Goal: Task Accomplishment & Management: Complete application form

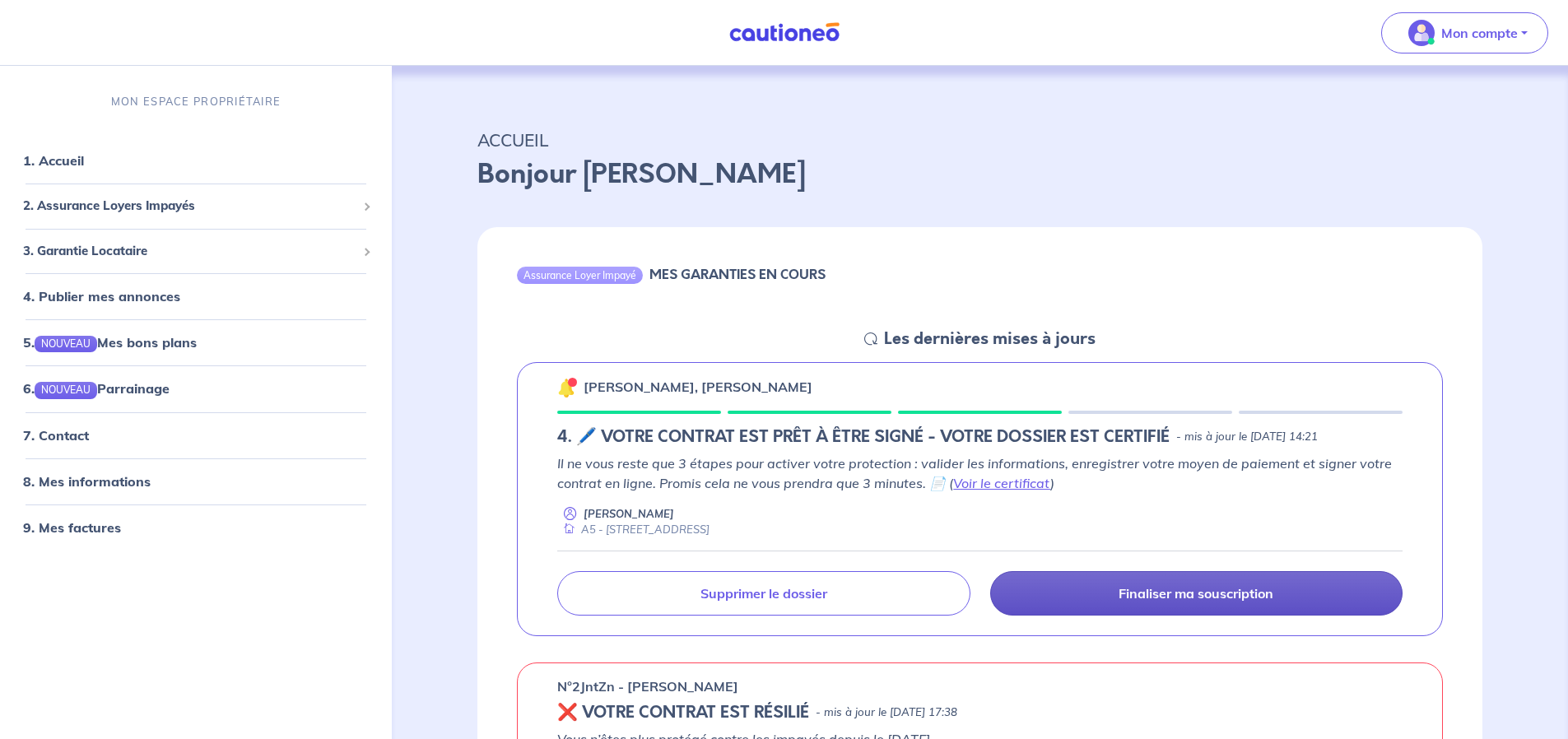
click at [1175, 599] on p "Finaliser ma souscription" at bounding box center [1195, 594] width 155 height 17
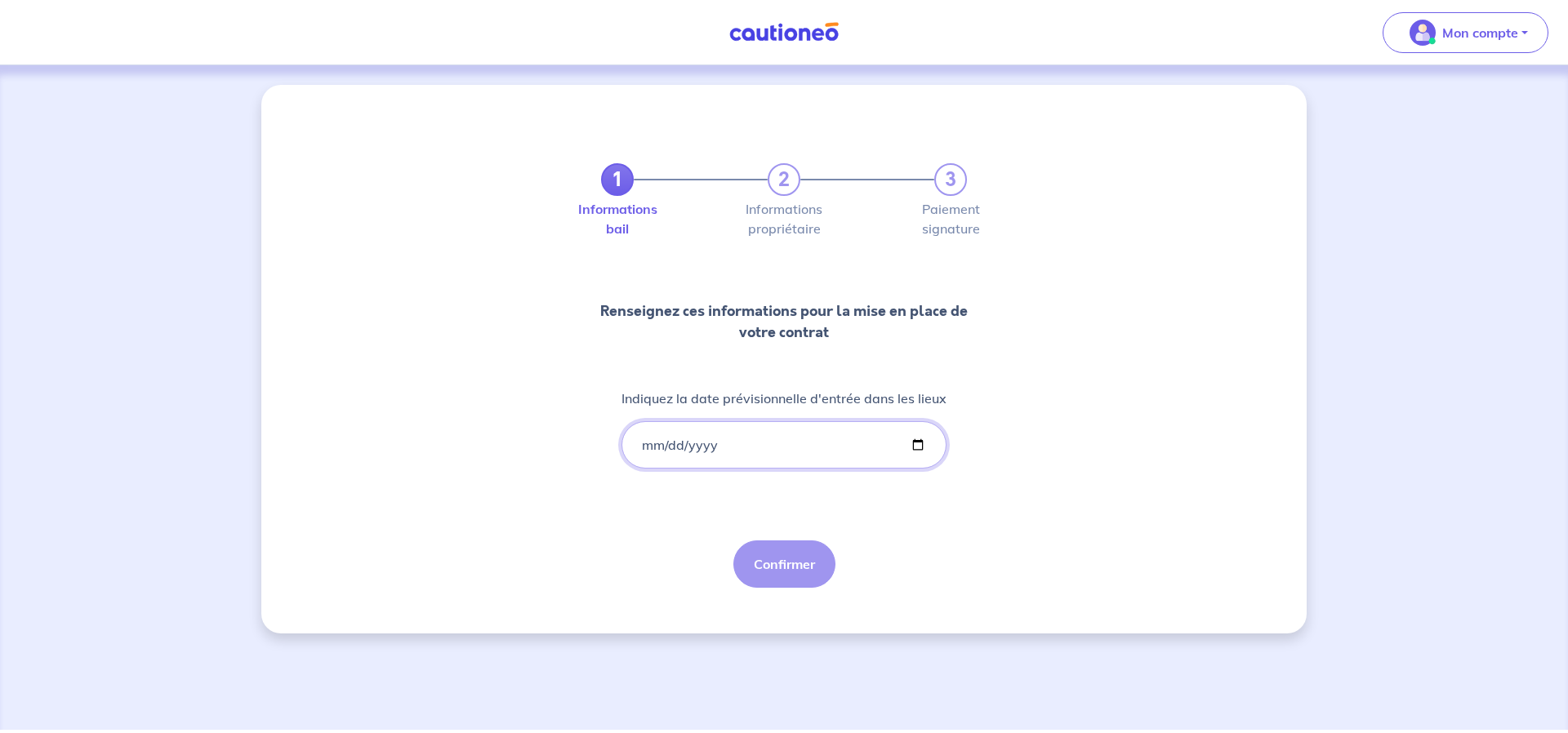
click at [761, 438] on input "Indiquez la date prévisionnelle d'entrée dans les lieux" at bounding box center [784, 444] width 325 height 47
click at [668, 446] on input "Indiquez la date prévisionnelle d'entrée dans les lieux" at bounding box center [784, 444] width 325 height 47
click at [644, 446] on input "Indiquez la date prévisionnelle d'entrée dans les lieux" at bounding box center [784, 444] width 325 height 47
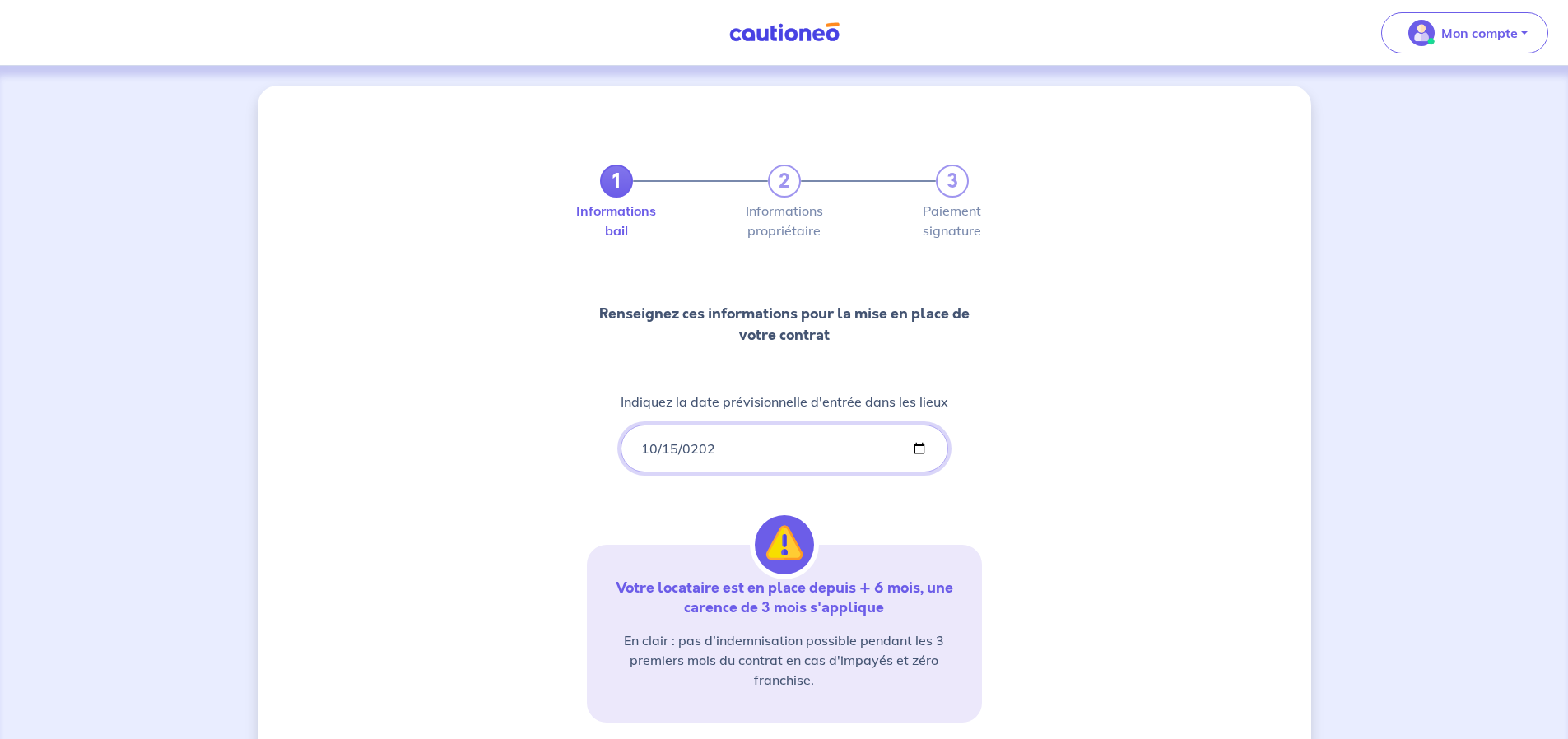
type input "[DATE]"
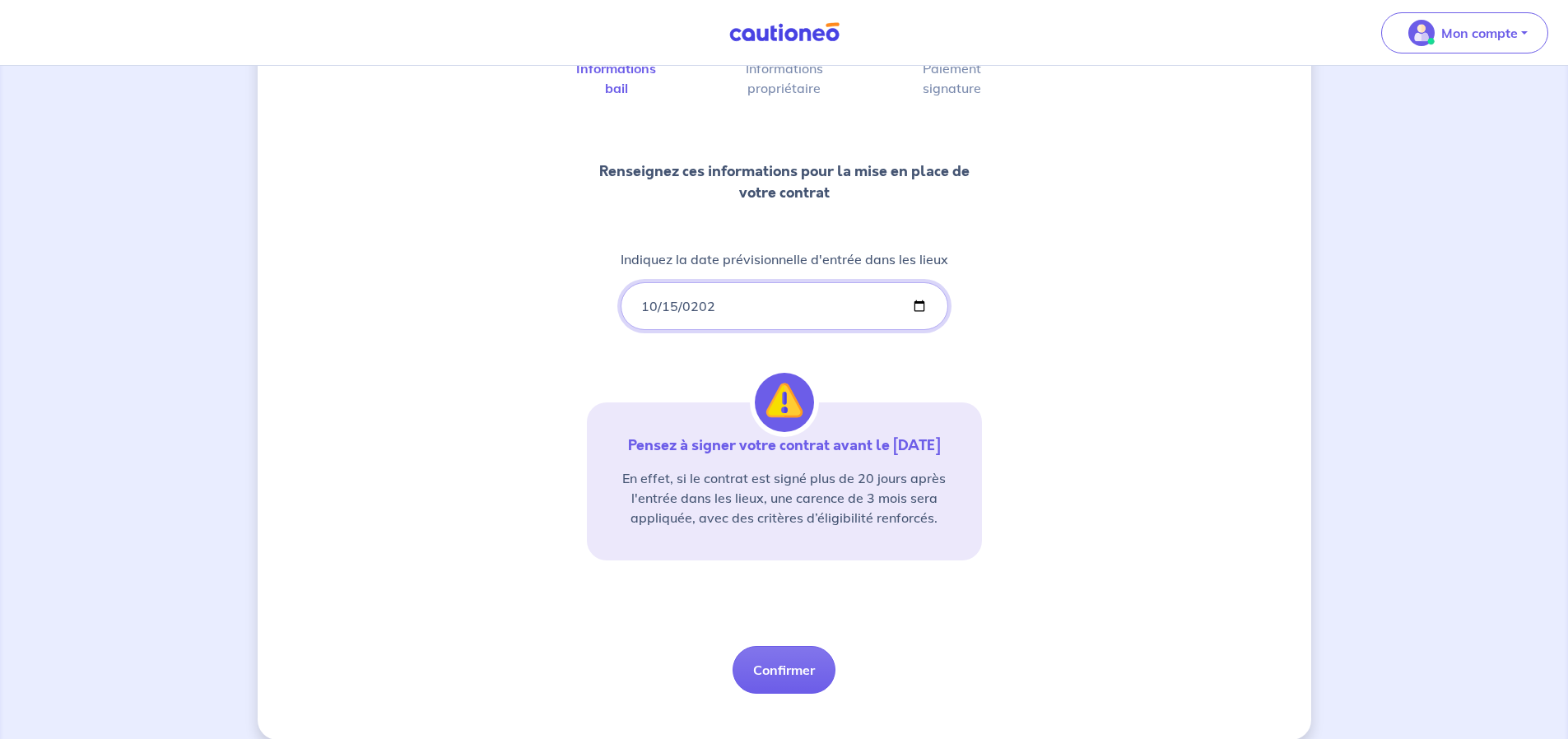
scroll to position [163, 0]
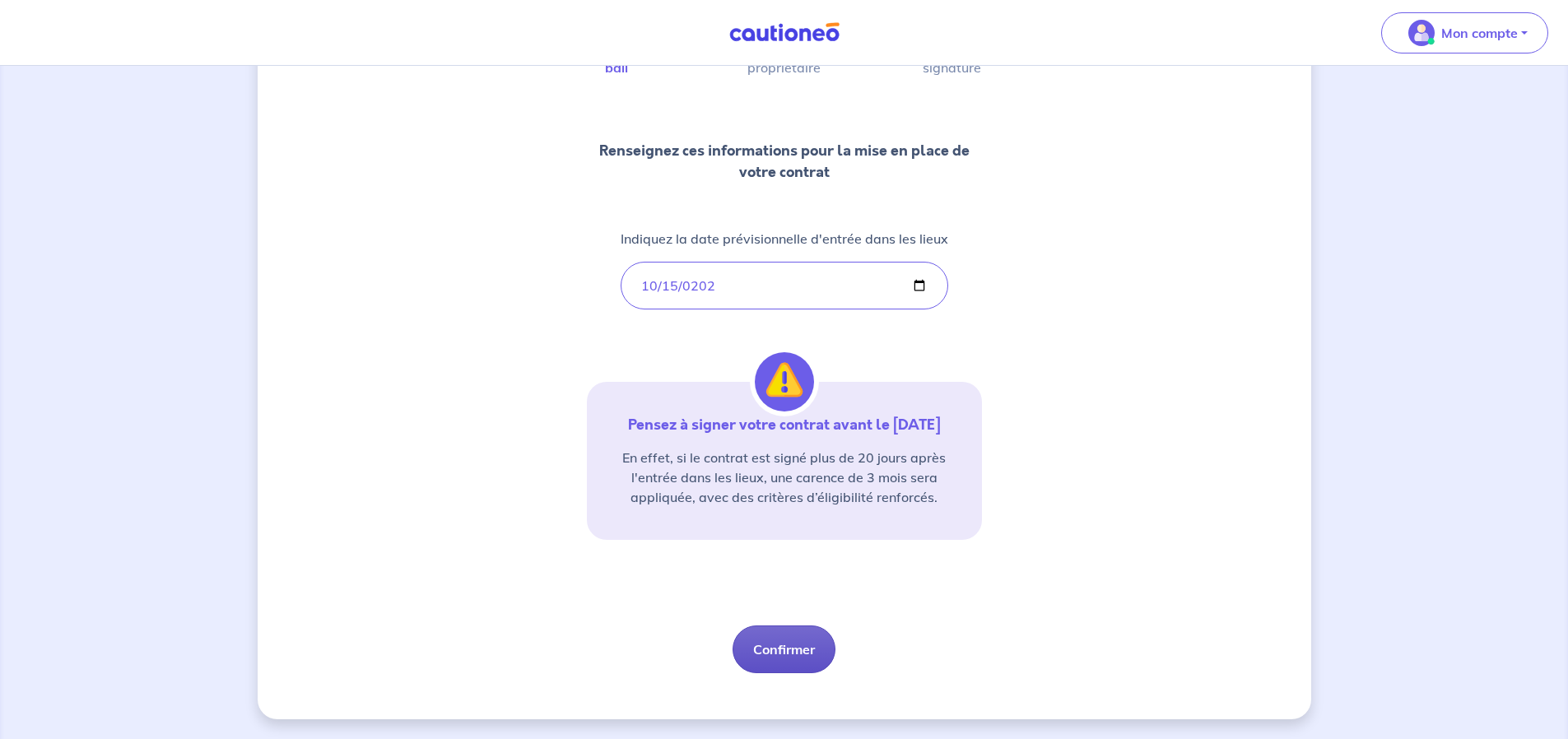
click at [781, 647] on button "Confirmer" at bounding box center [784, 649] width 103 height 48
select select "FR"
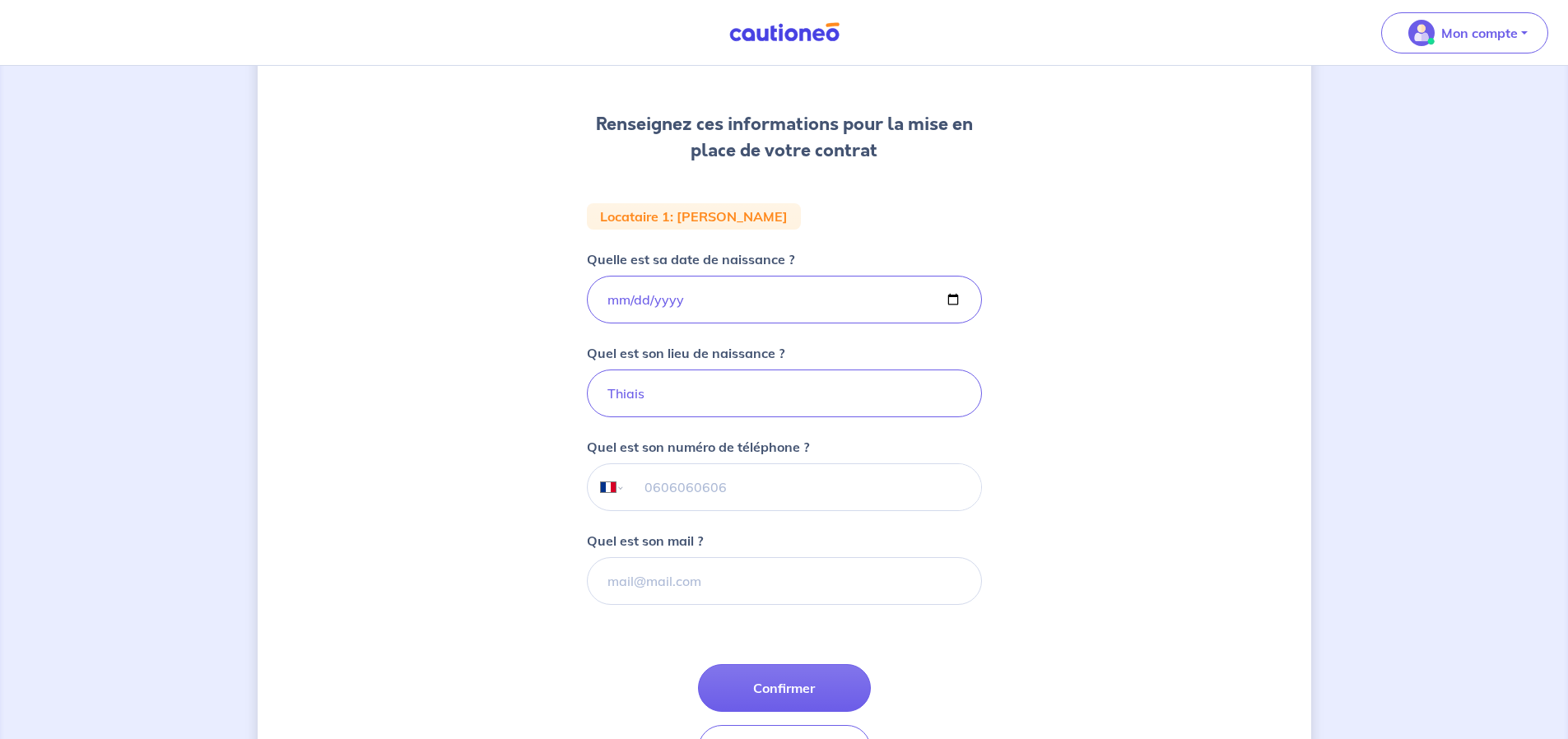
scroll to position [220, 0]
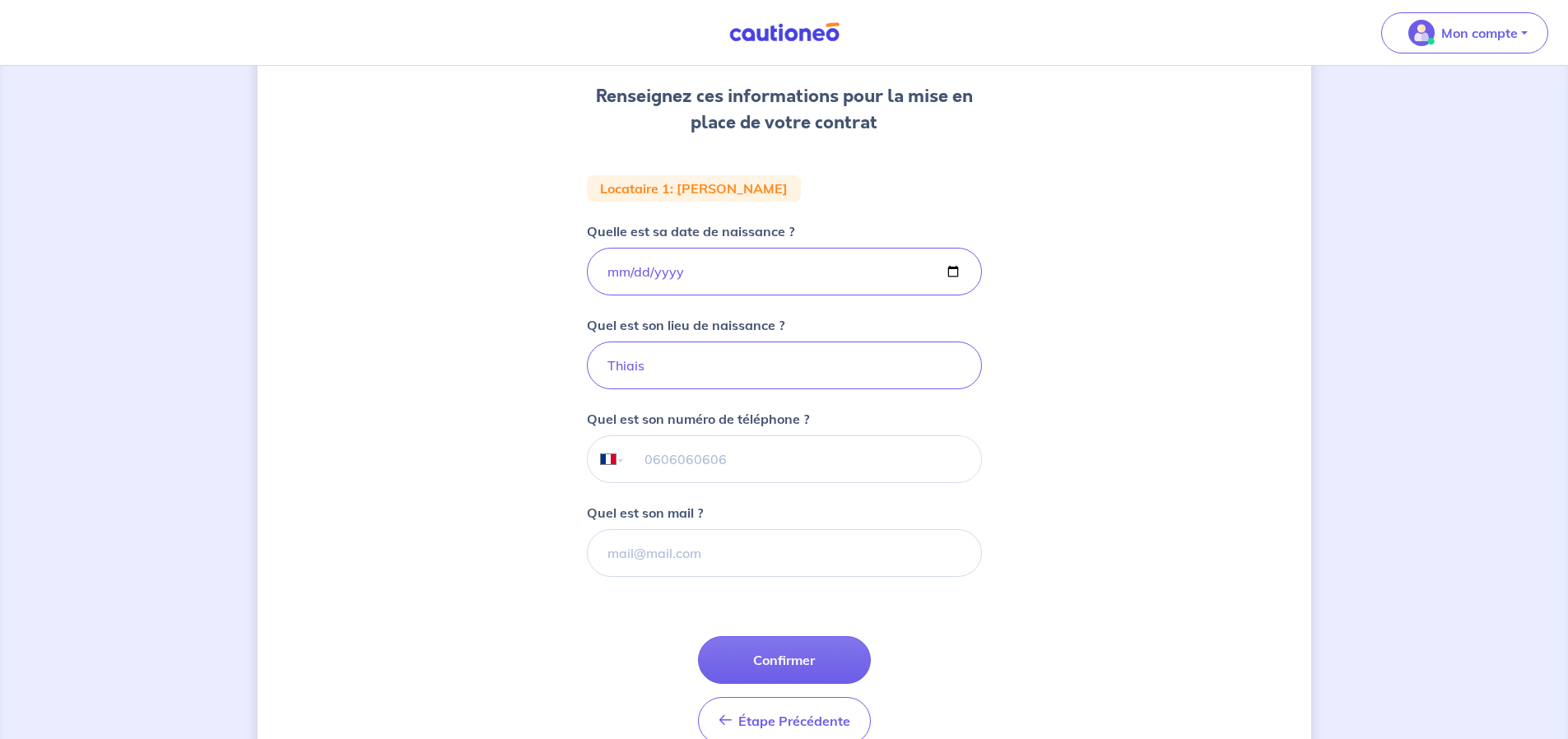
click at [715, 459] on input "tel" at bounding box center [803, 459] width 356 height 46
click at [1116, 523] on div "1 2 3 Informations bail Informations propriétaire Paiement signature Renseignez…" at bounding box center [784, 335] width 1054 height 939
click at [711, 458] on input "tel" at bounding box center [803, 459] width 356 height 46
paste input "6 43 82 32 82"
type input "06 43 82 32 82"
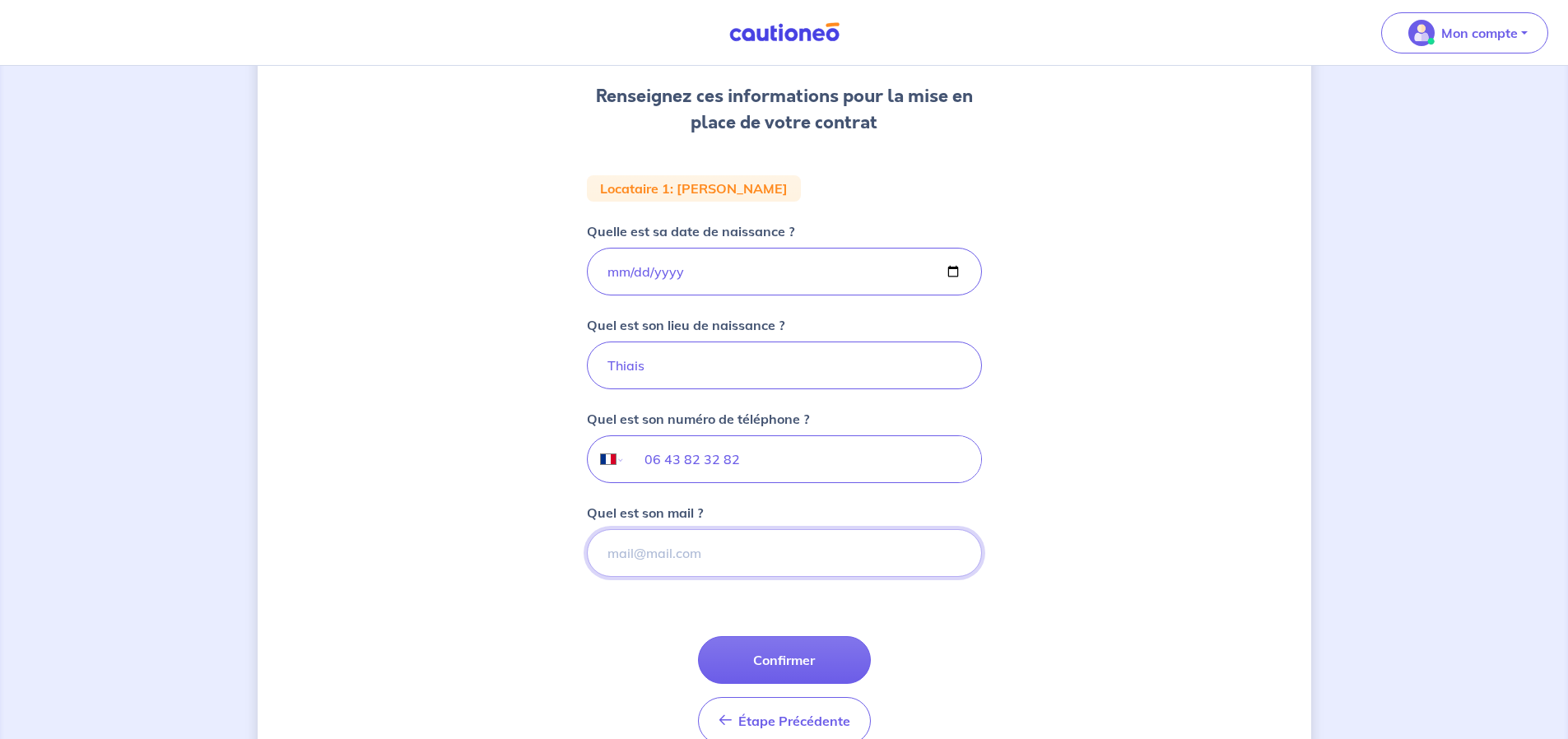
click at [717, 552] on input "Quel est son mail ?" at bounding box center [784, 553] width 395 height 48
click at [685, 553] on input "Quel est son mail ?" at bounding box center [784, 553] width 395 height 48
paste input "[PERSON_NAME][EMAIL_ADDRESS][DOMAIN_NAME]"
type input "[PERSON_NAME][EMAIL_ADDRESS][DOMAIN_NAME]"
click at [1126, 487] on div "1 2 3 Informations bail Informations propriétaire Paiement signature Renseignez…" at bounding box center [784, 335] width 1054 height 939
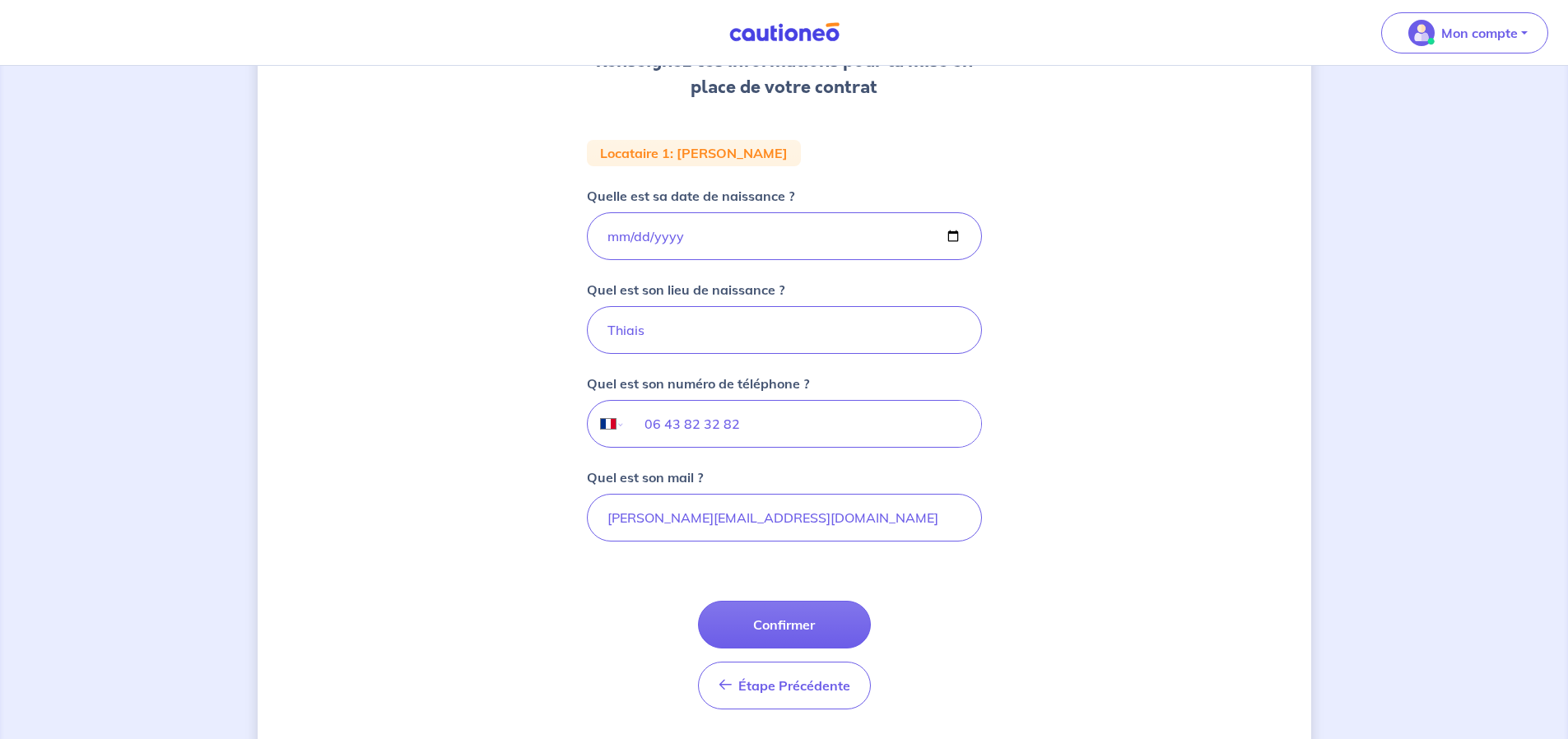
scroll to position [304, 0]
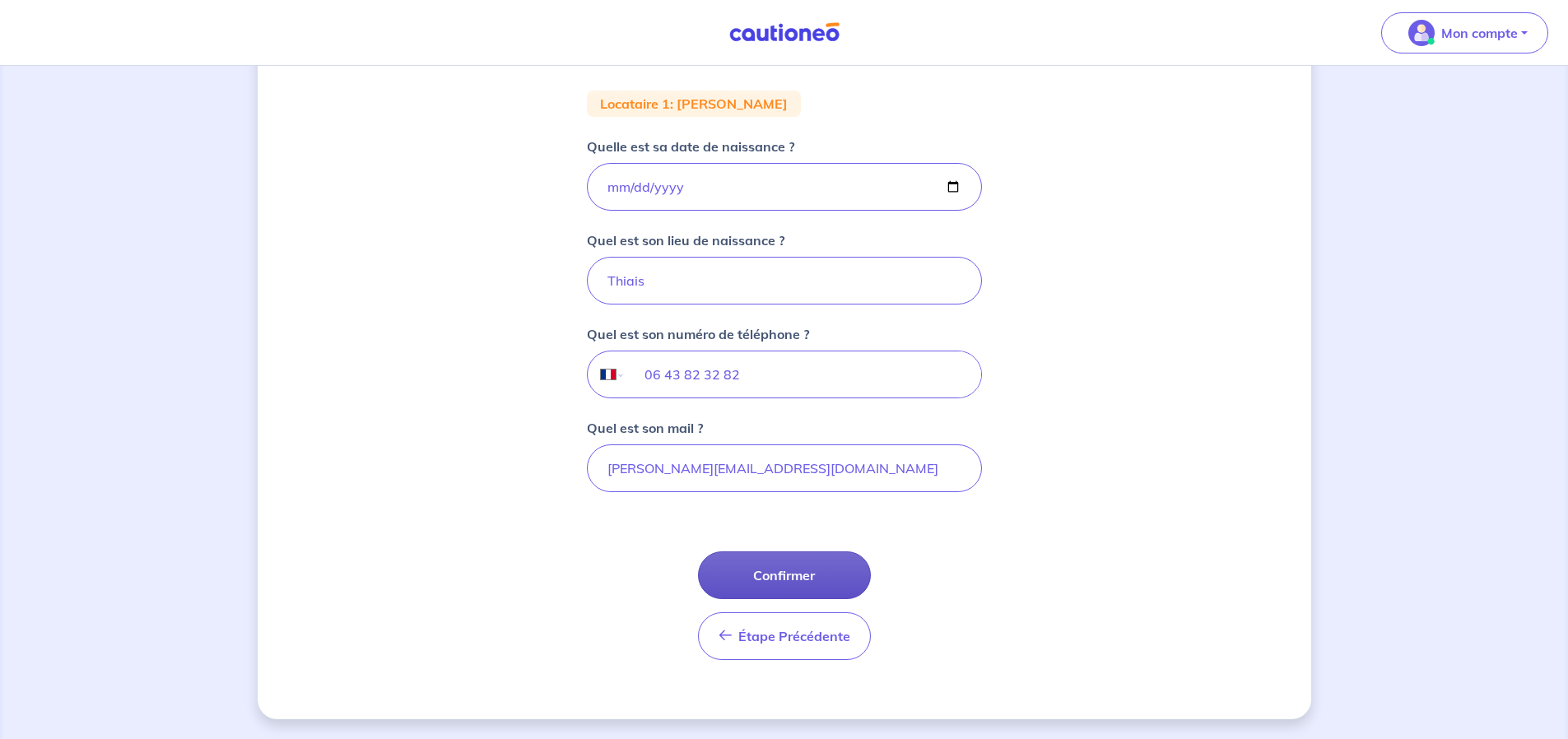
click at [821, 570] on button "Confirmer" at bounding box center [784, 575] width 172 height 48
select select "FR"
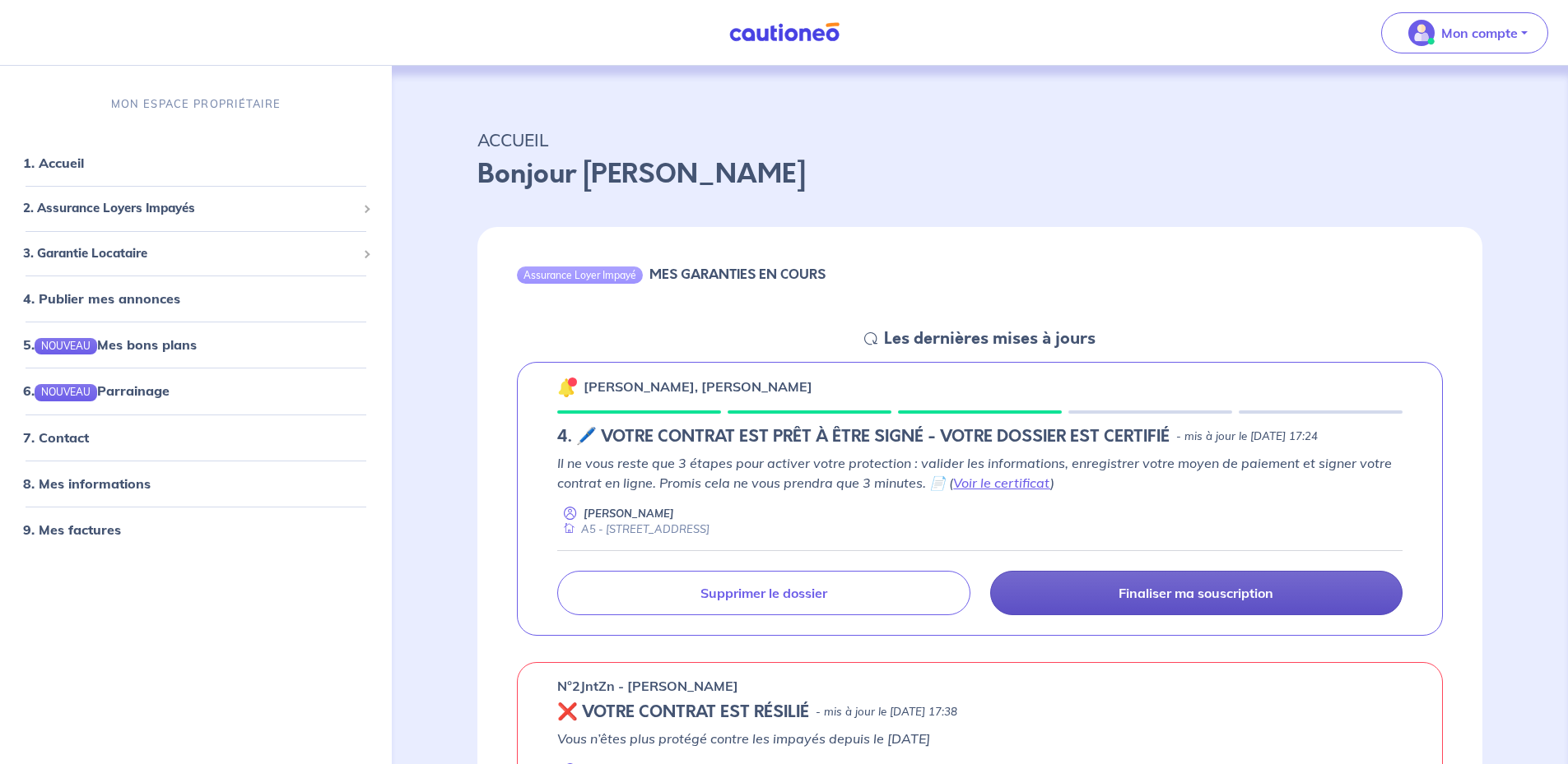
click at [1169, 591] on p "Finaliser ma souscription" at bounding box center [1195, 594] width 155 height 17
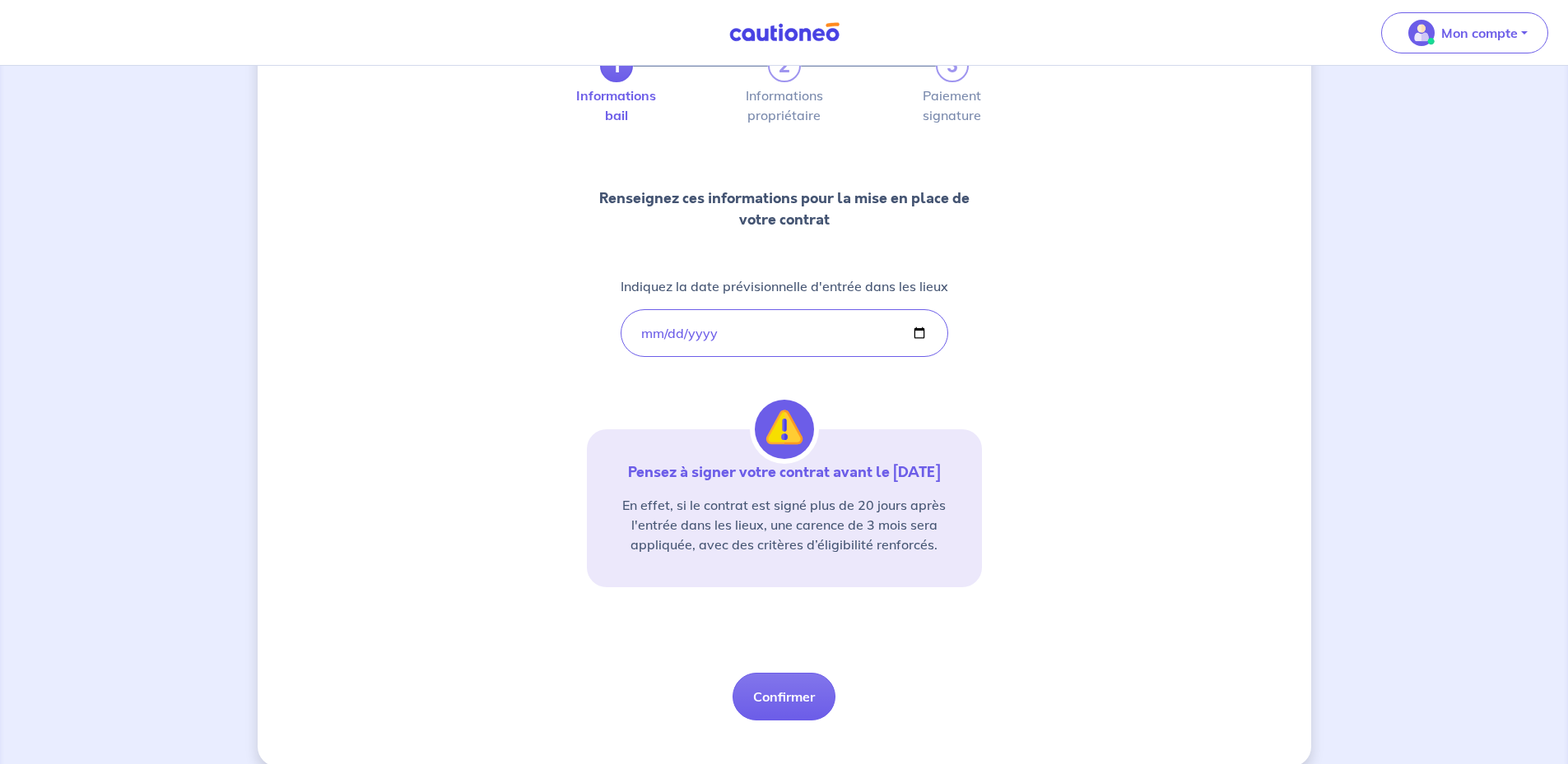
scroll to position [138, 0]
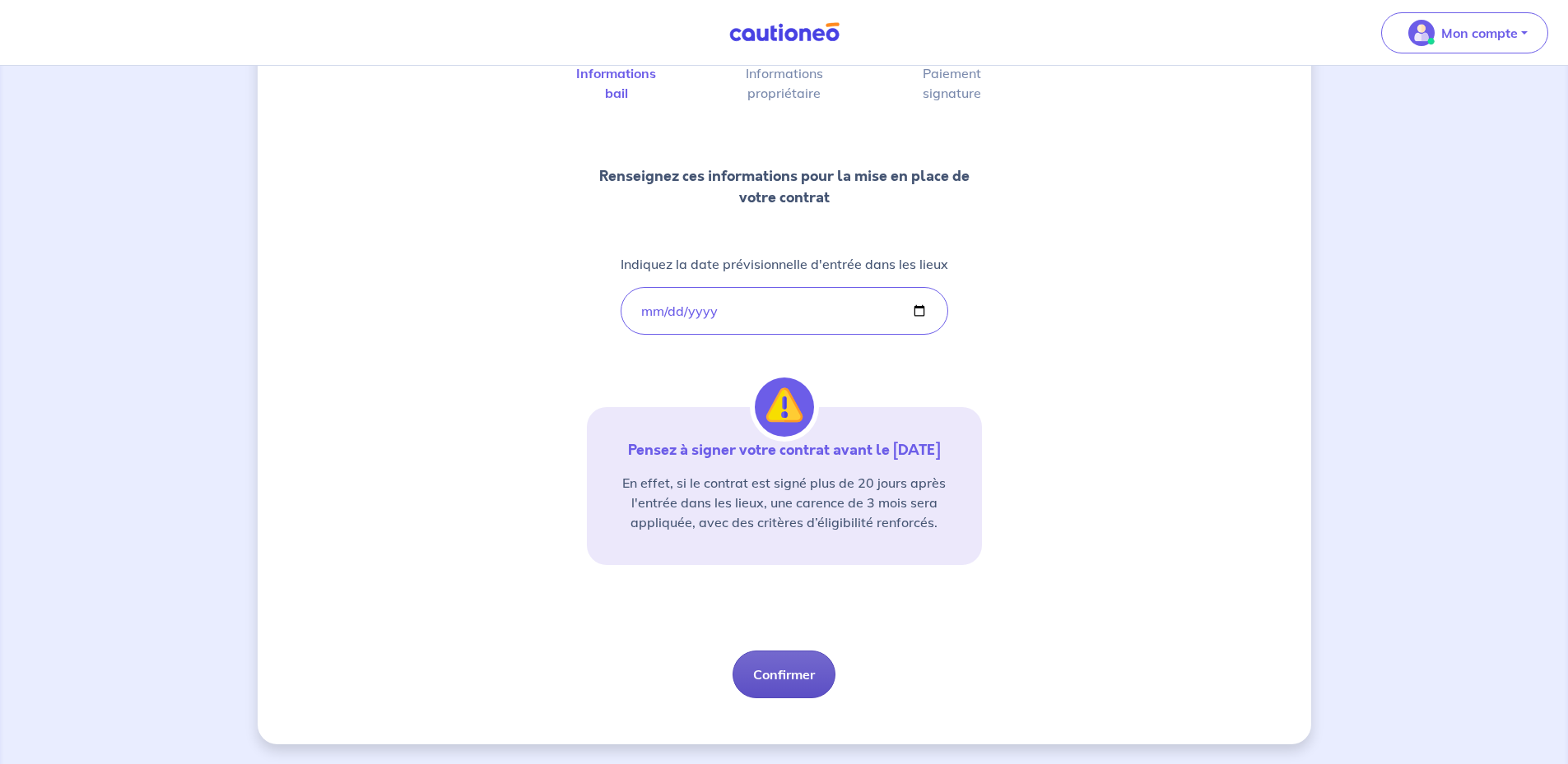
click at [803, 667] on button "Confirmer" at bounding box center [784, 674] width 103 height 48
select select "FR"
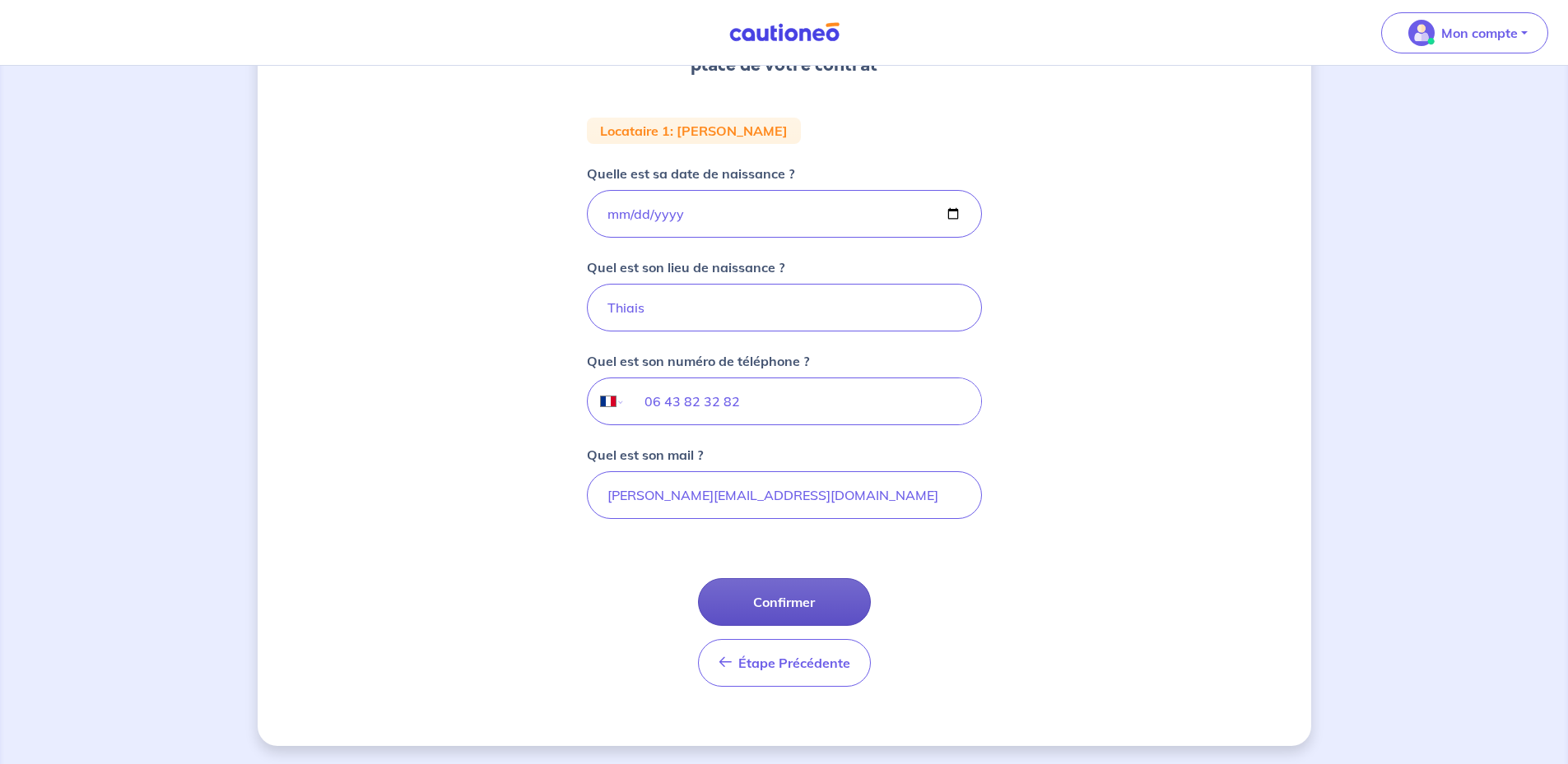
scroll to position [279, 0]
click at [796, 593] on button "Confirmer" at bounding box center [784, 600] width 172 height 48
select select "FR"
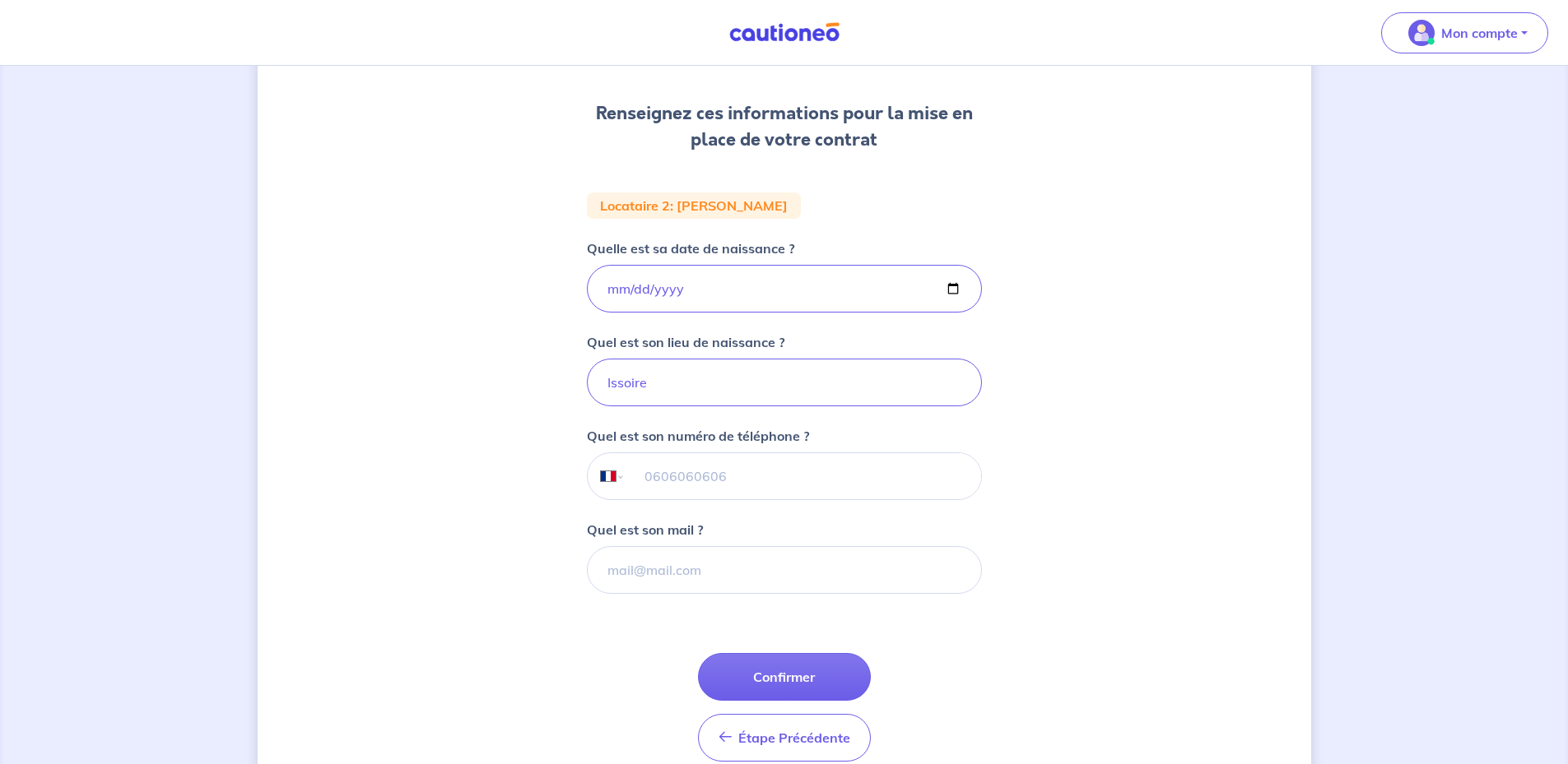
scroll to position [220, 0]
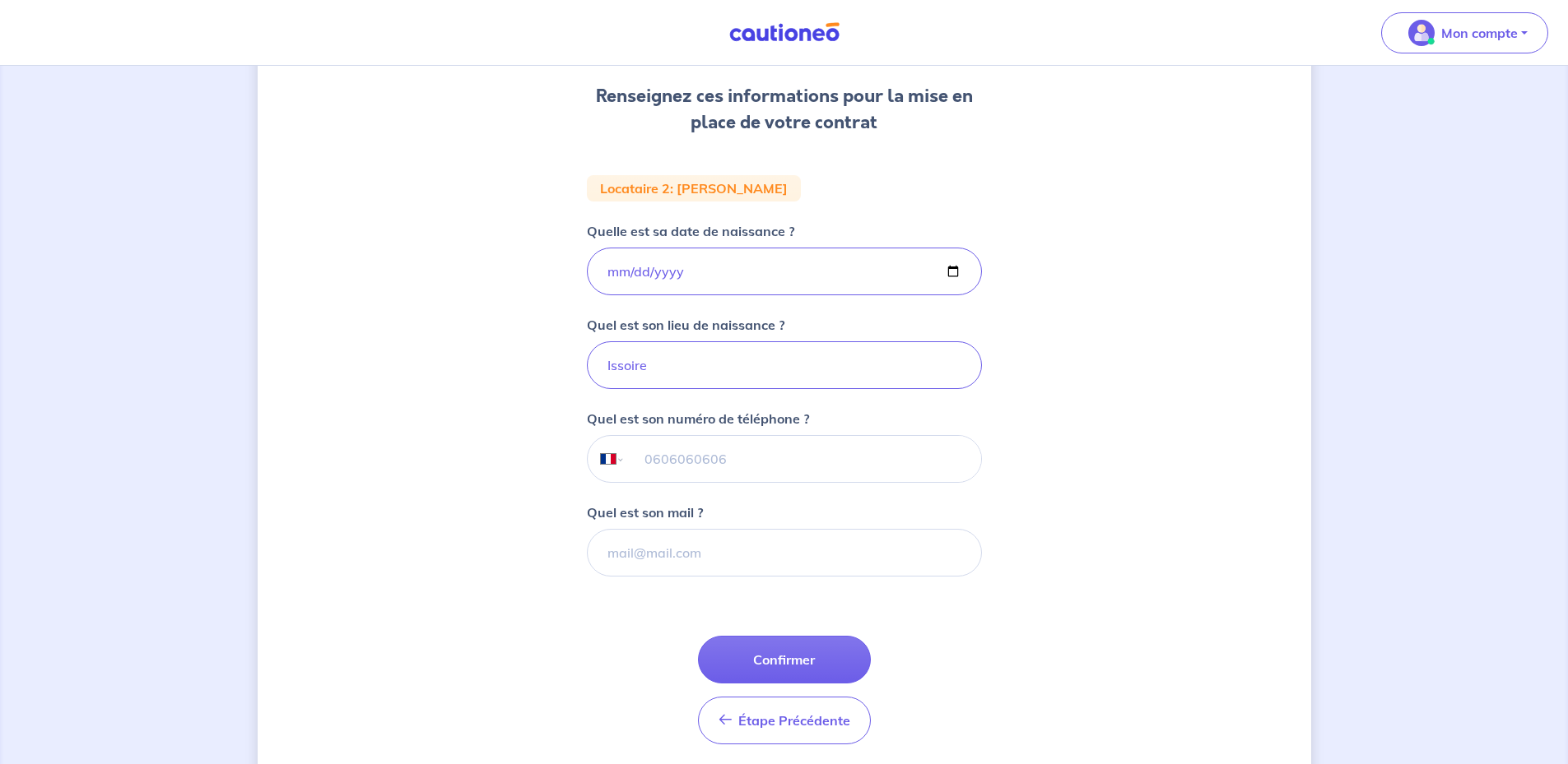
click at [708, 463] on input "tel" at bounding box center [803, 459] width 356 height 46
paste input "6 73 23 73 75"
type input "06 73 23 73 75"
click at [690, 559] on input "Quel est son mail ?" at bounding box center [784, 552] width 395 height 48
click at [708, 549] on input "Quel est son mail ?" at bounding box center [784, 552] width 395 height 48
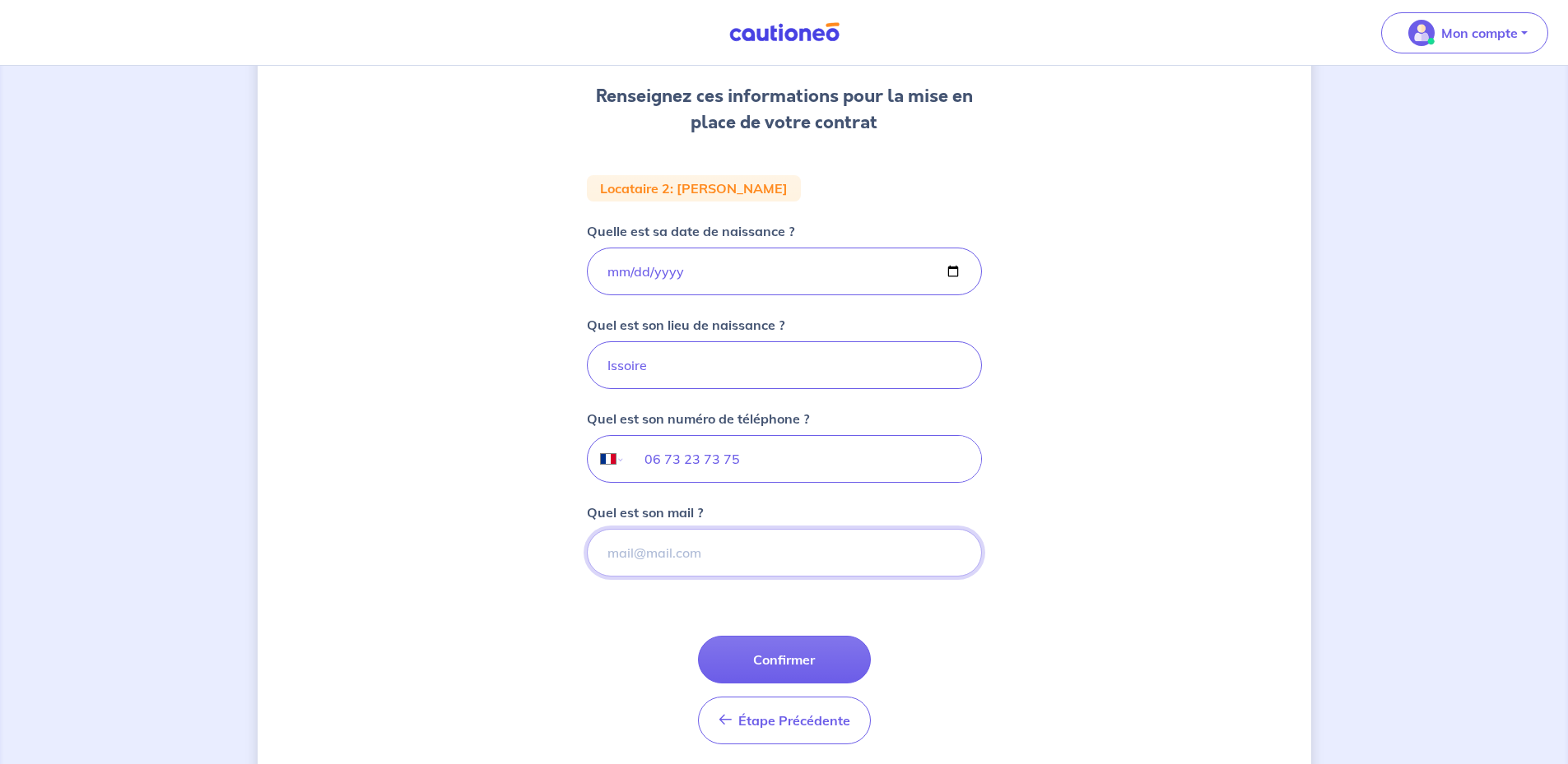
paste input "[EMAIL_ADDRESS][DOMAIN_NAME]"
type input "[EMAIL_ADDRESS][DOMAIN_NAME]"
click at [790, 655] on button "Confirmer" at bounding box center [784, 659] width 172 height 48
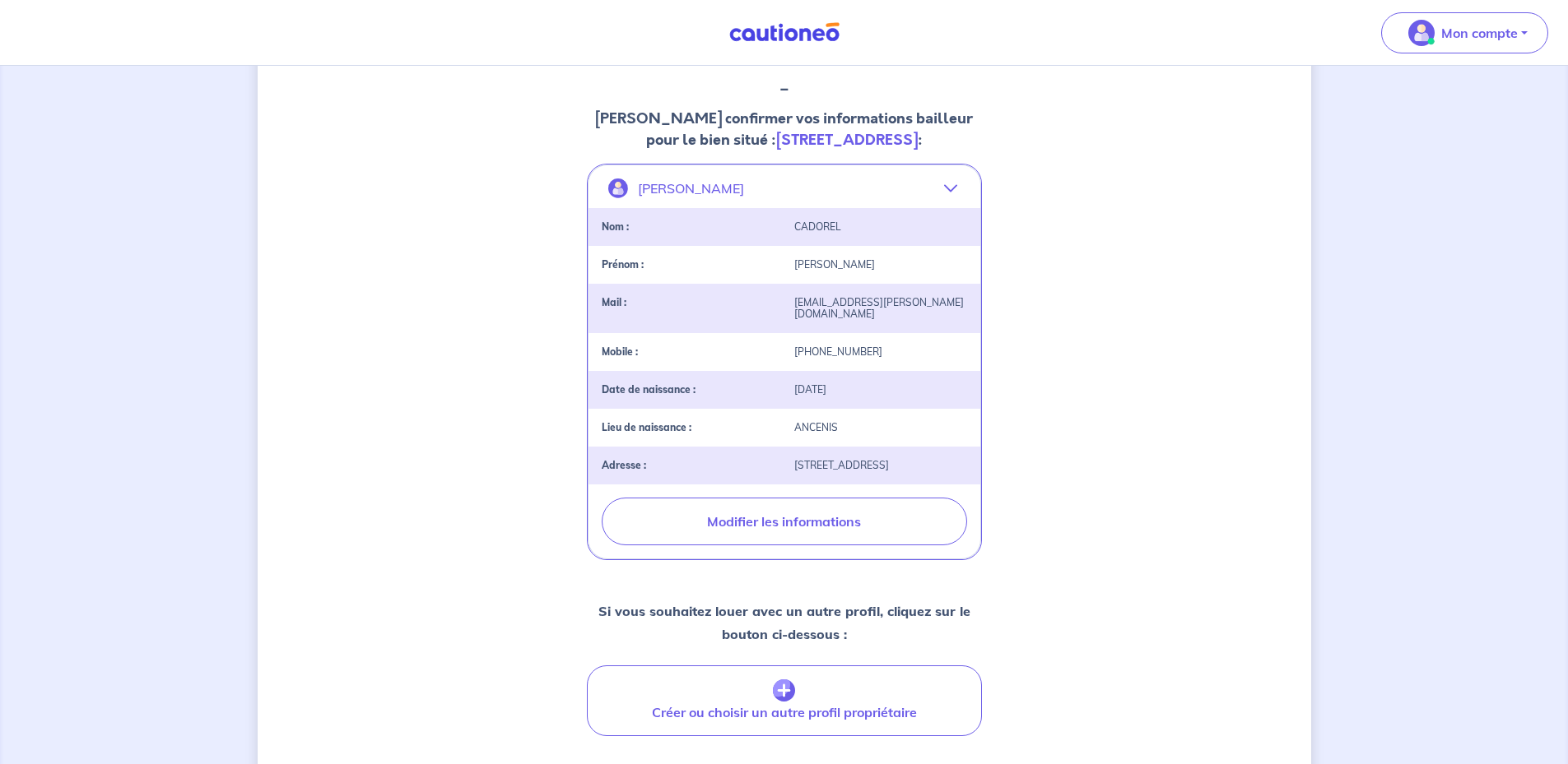
scroll to position [411, 0]
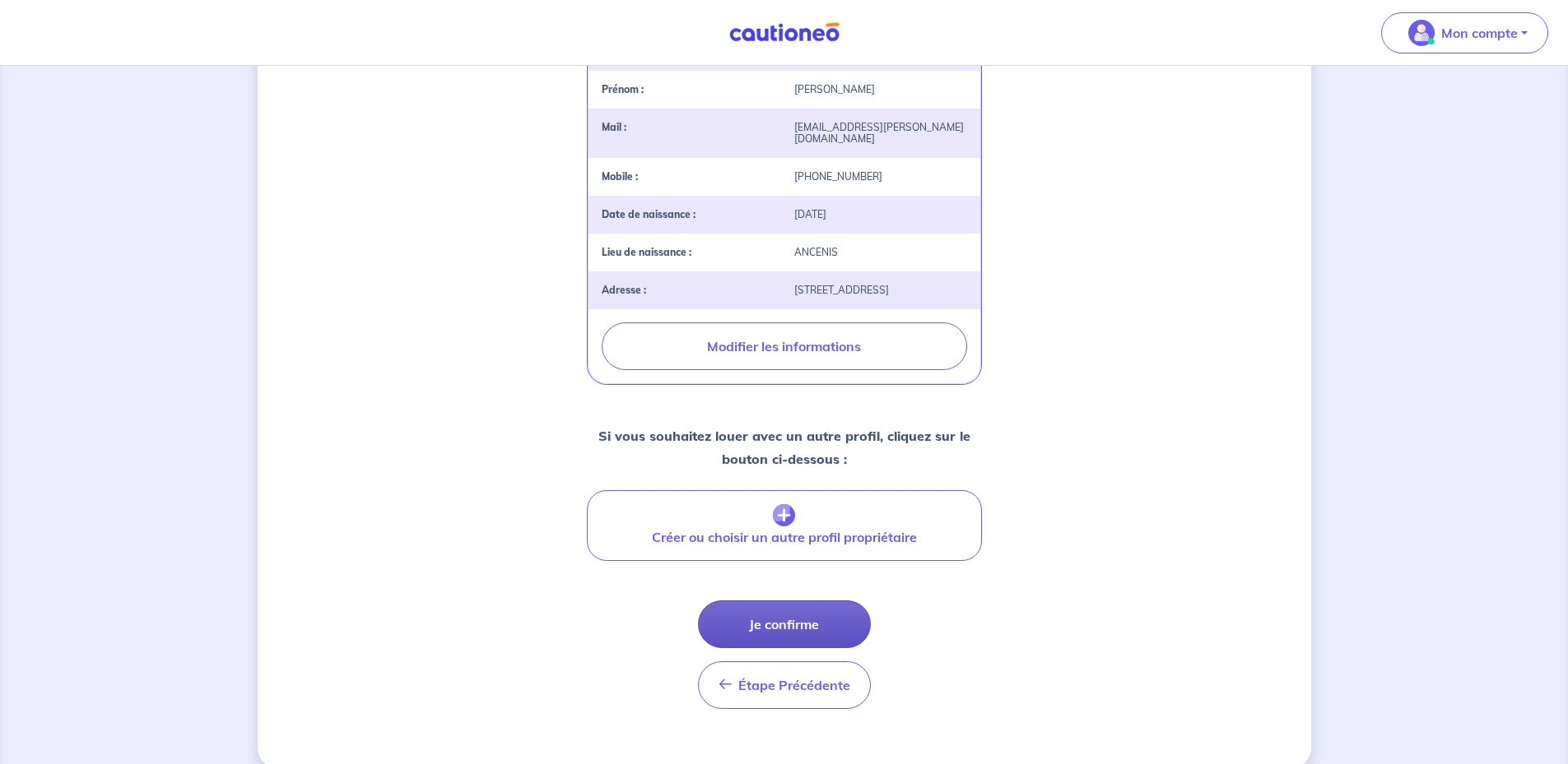
click at [793, 639] on button "Je confirme" at bounding box center [784, 624] width 172 height 48
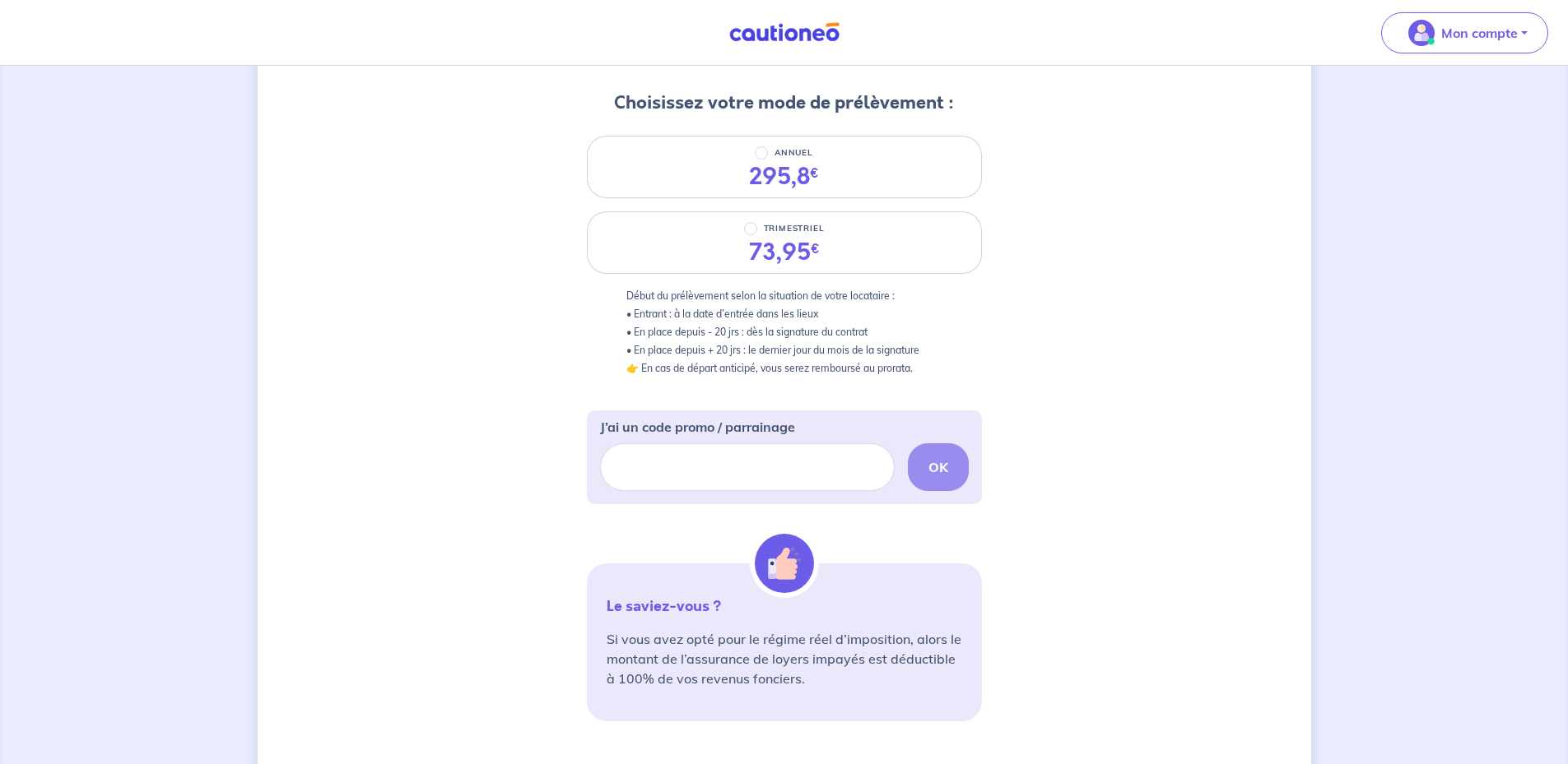
scroll to position [247, 0]
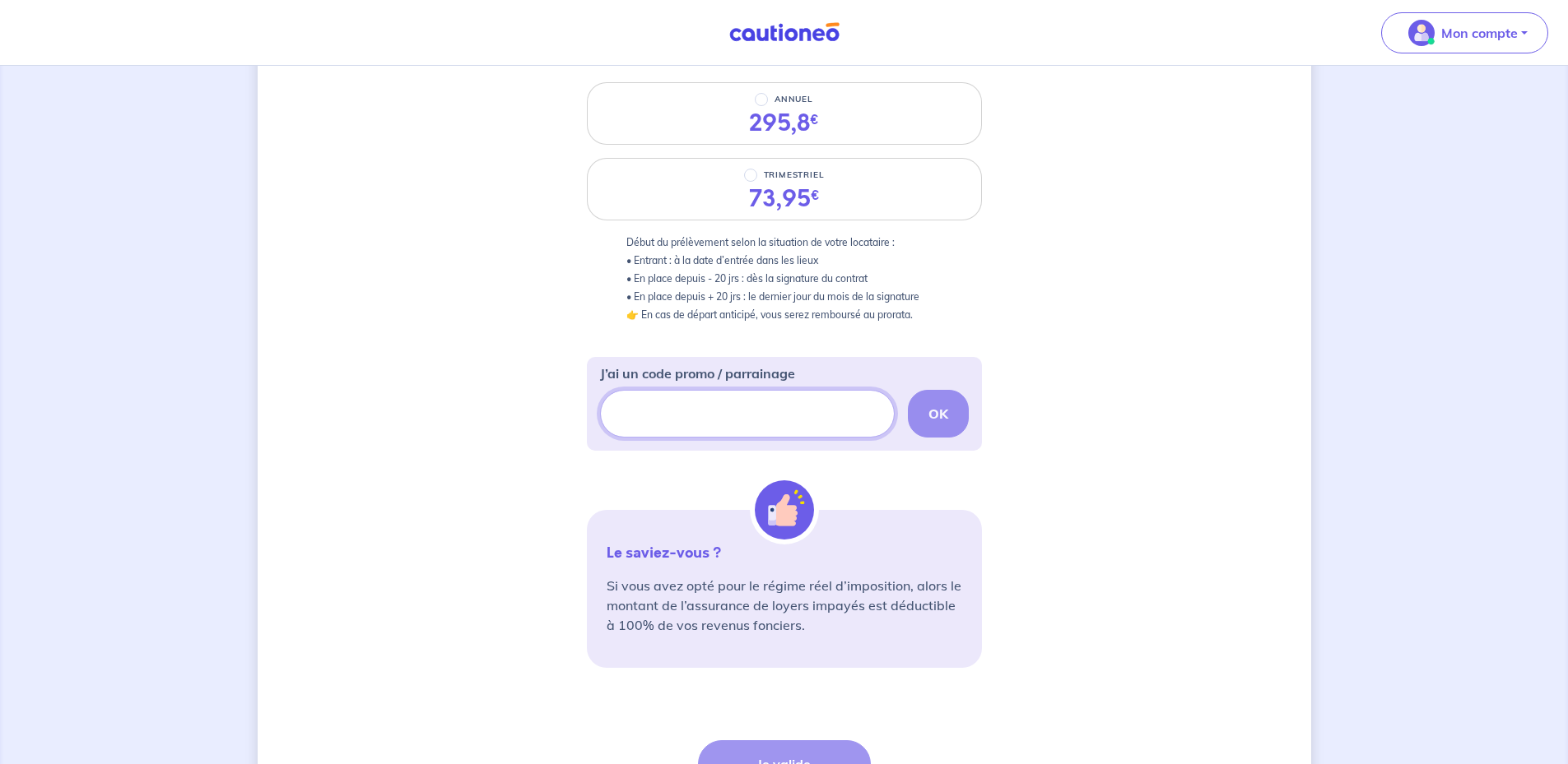
click at [734, 410] on input "J’ai un code promo / parrainage" at bounding box center [747, 413] width 295 height 48
click at [687, 413] on input "J’ai un code promo / parrainage" at bounding box center [747, 413] width 295 height 48
type input "SUMMER"
click at [951, 401] on div "SUMMER OK" at bounding box center [784, 413] width 369 height 48
click at [948, 405] on div "SUMMER OK" at bounding box center [784, 413] width 369 height 48
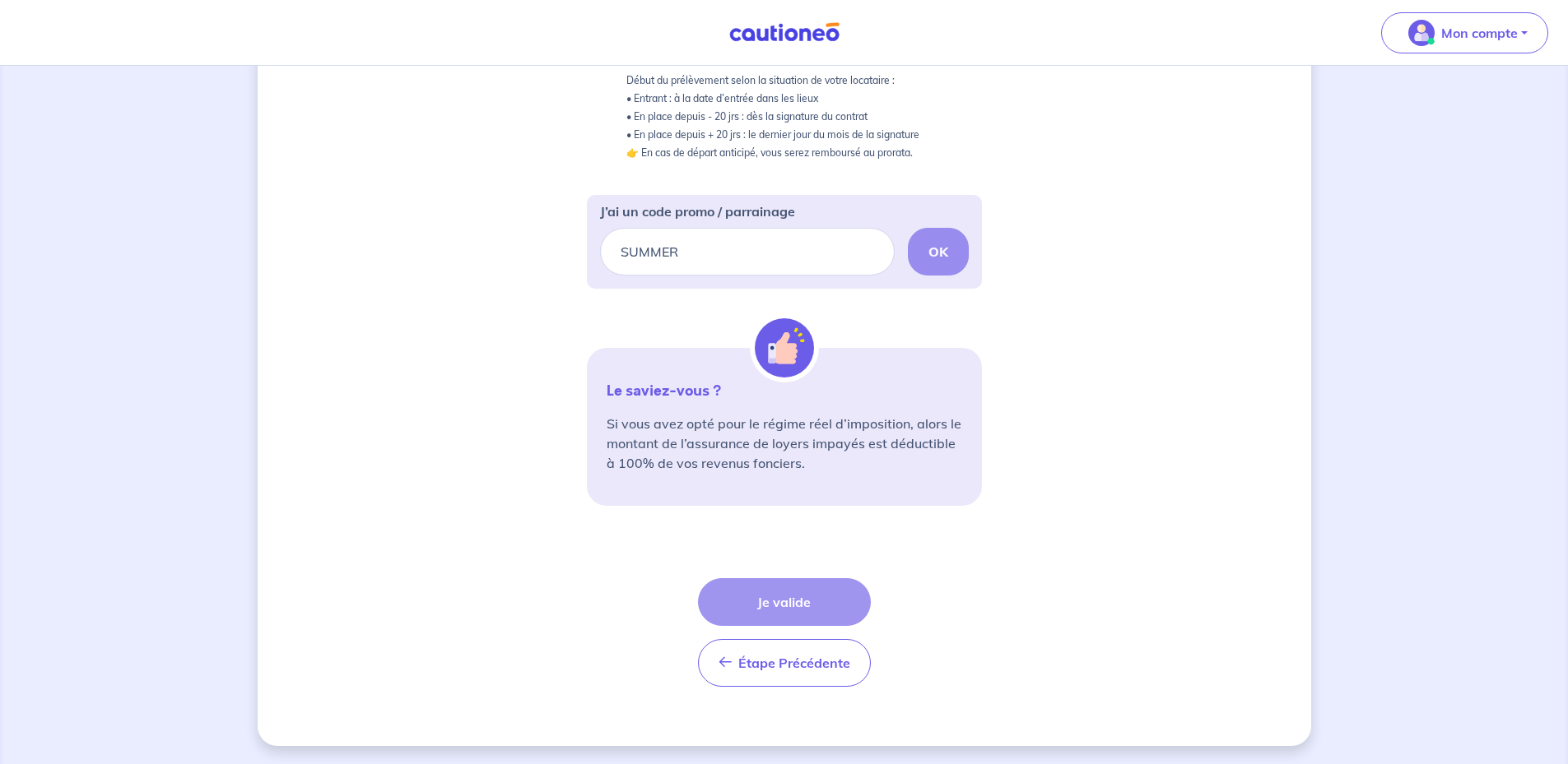
scroll to position [410, 0]
click at [783, 595] on div "Étape Précédente Précédent Je valide Je valide" at bounding box center [784, 631] width 172 height 109
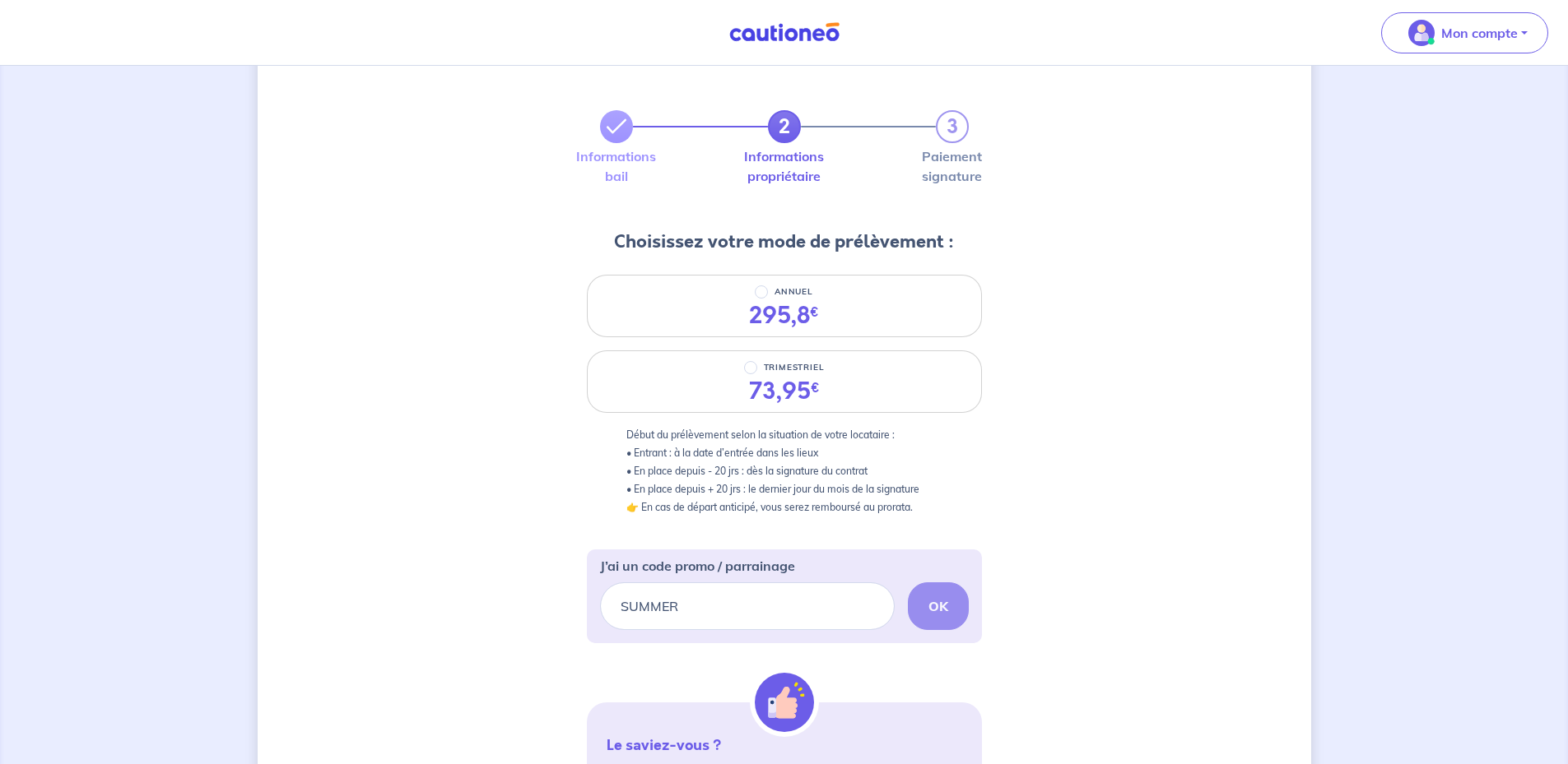
scroll to position [55, 0]
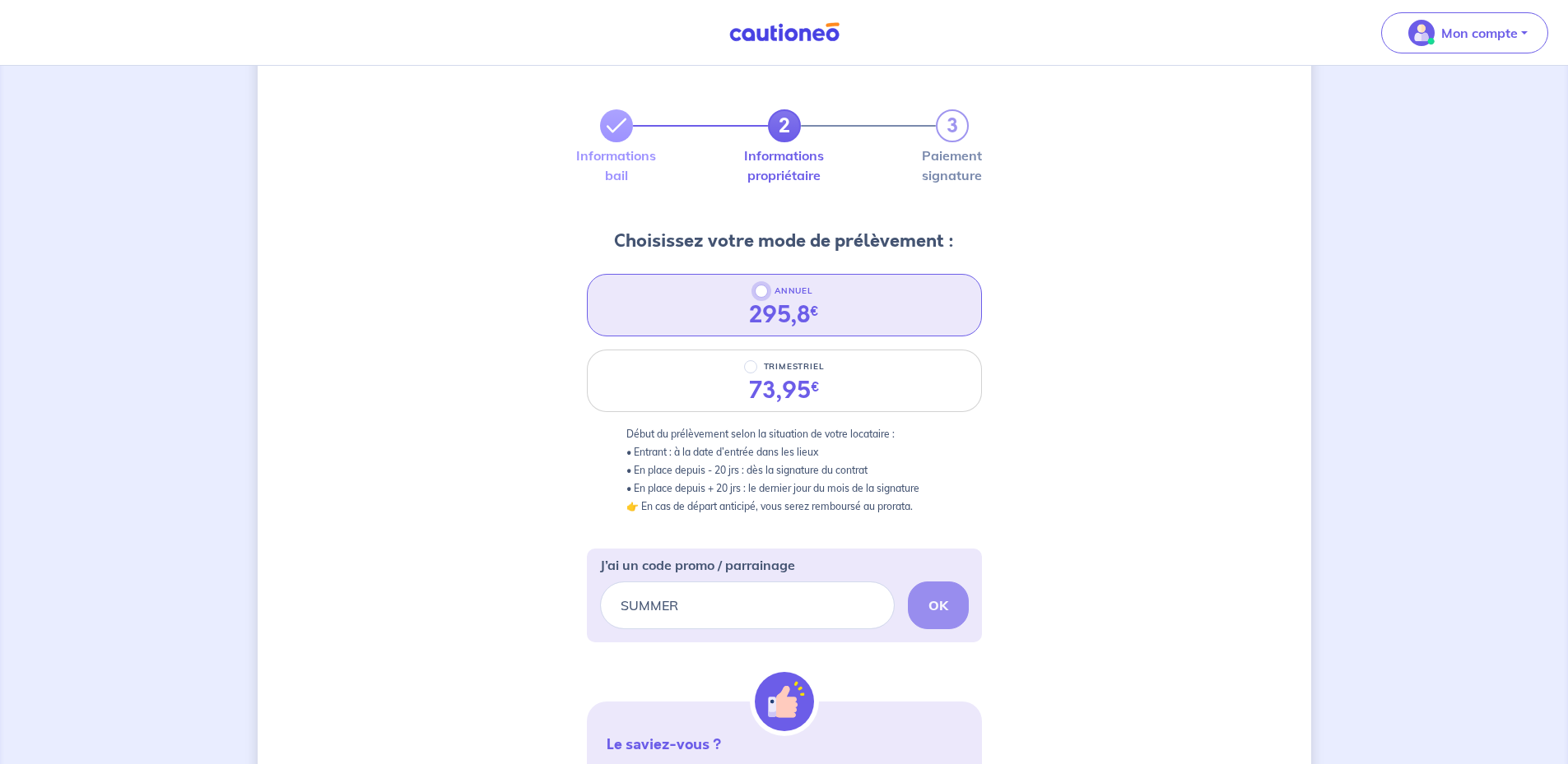
click at [762, 292] on input "ANNUEL" at bounding box center [762, 291] width 13 height 13
radio input "true"
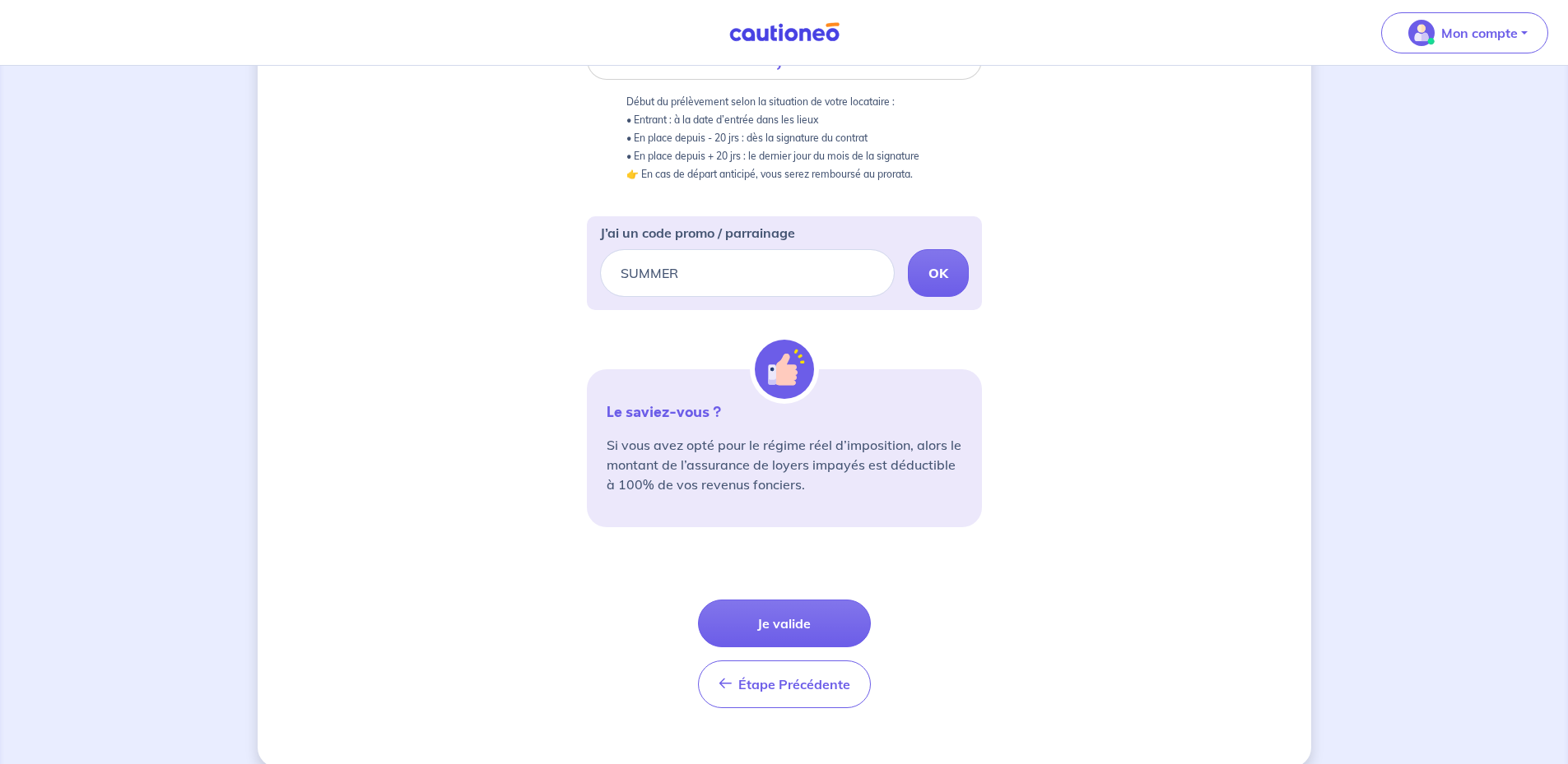
scroll to position [410, 0]
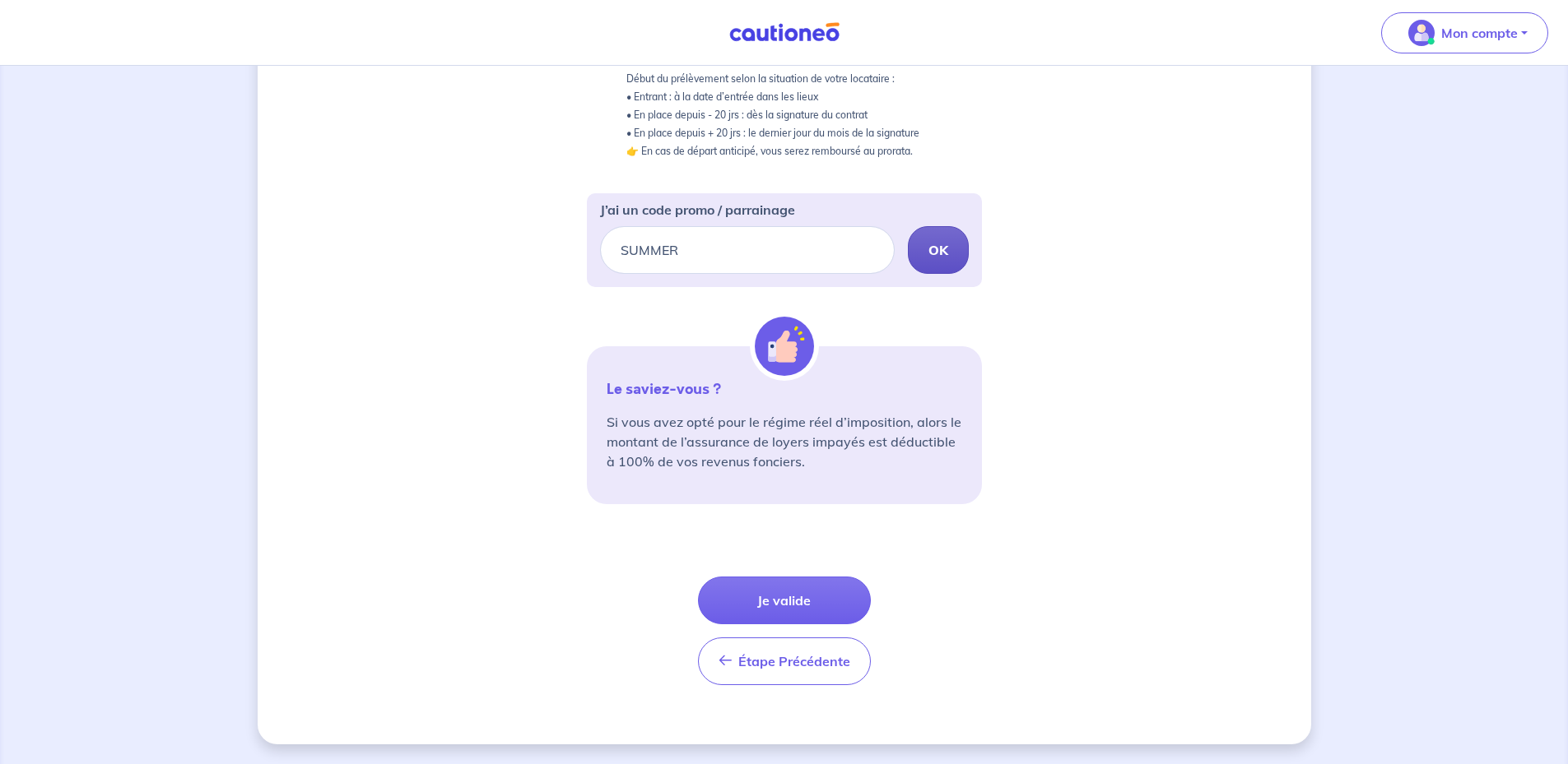
click at [928, 262] on button "OK" at bounding box center [938, 250] width 61 height 48
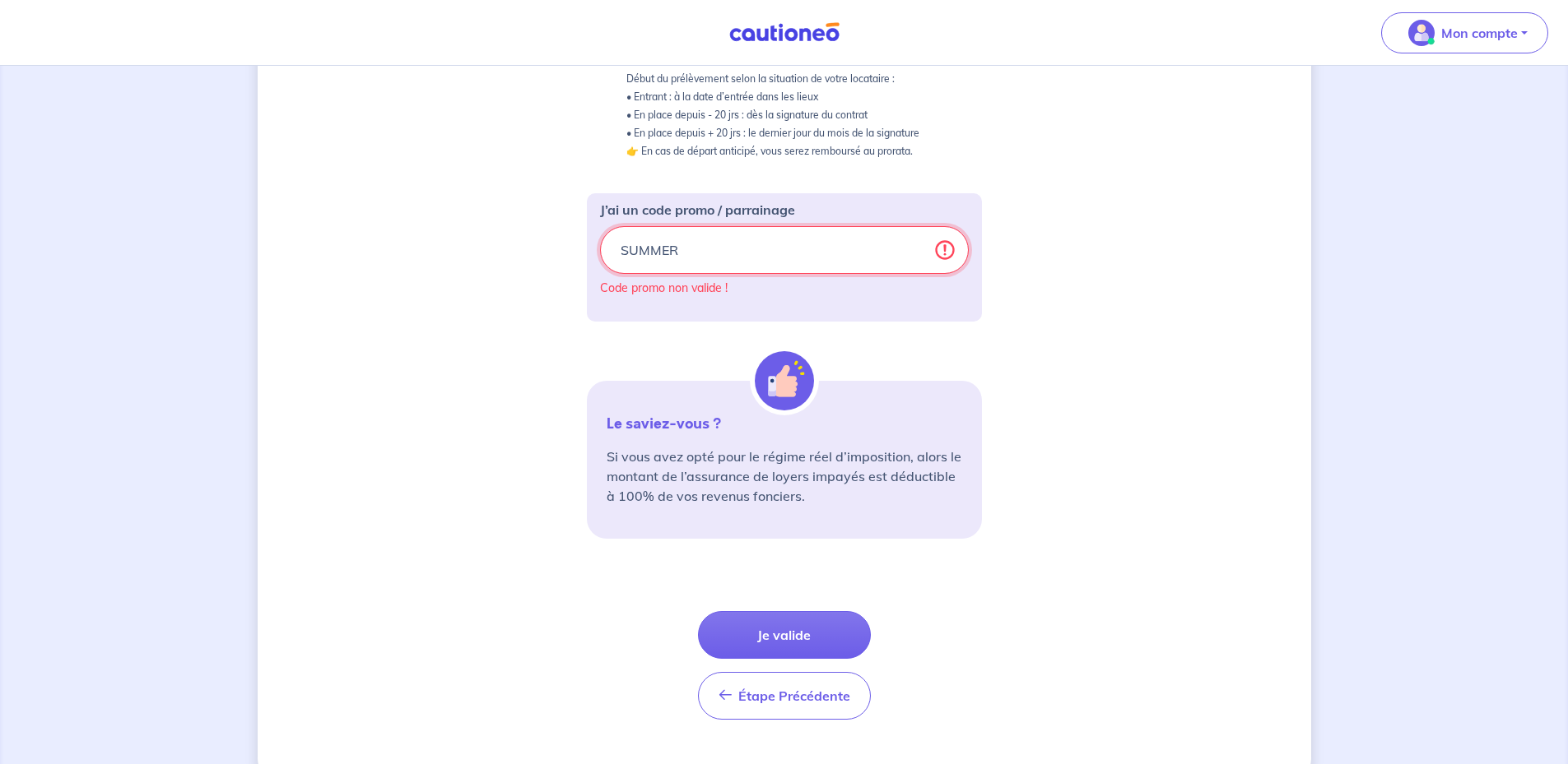
drag, startPoint x: 751, startPoint y: 251, endPoint x: 517, endPoint y: 237, distance: 234.4
click at [517, 237] on div "2 3 Informations bail Informations propriétaire Paiement signature Choisissez v…" at bounding box center [784, 227] width 1054 height 1104
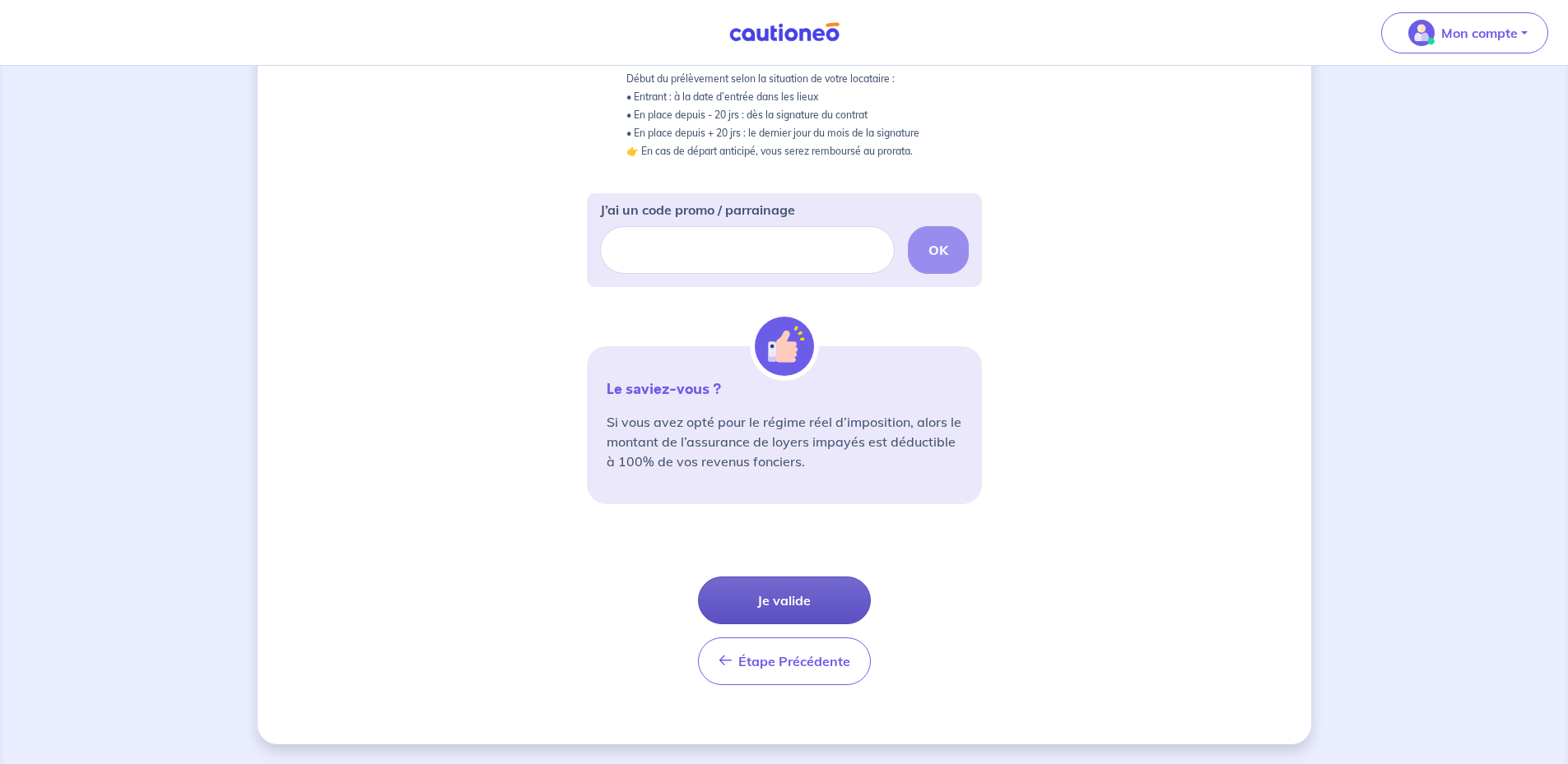
click at [796, 589] on button "Je valide" at bounding box center [784, 600] width 172 height 48
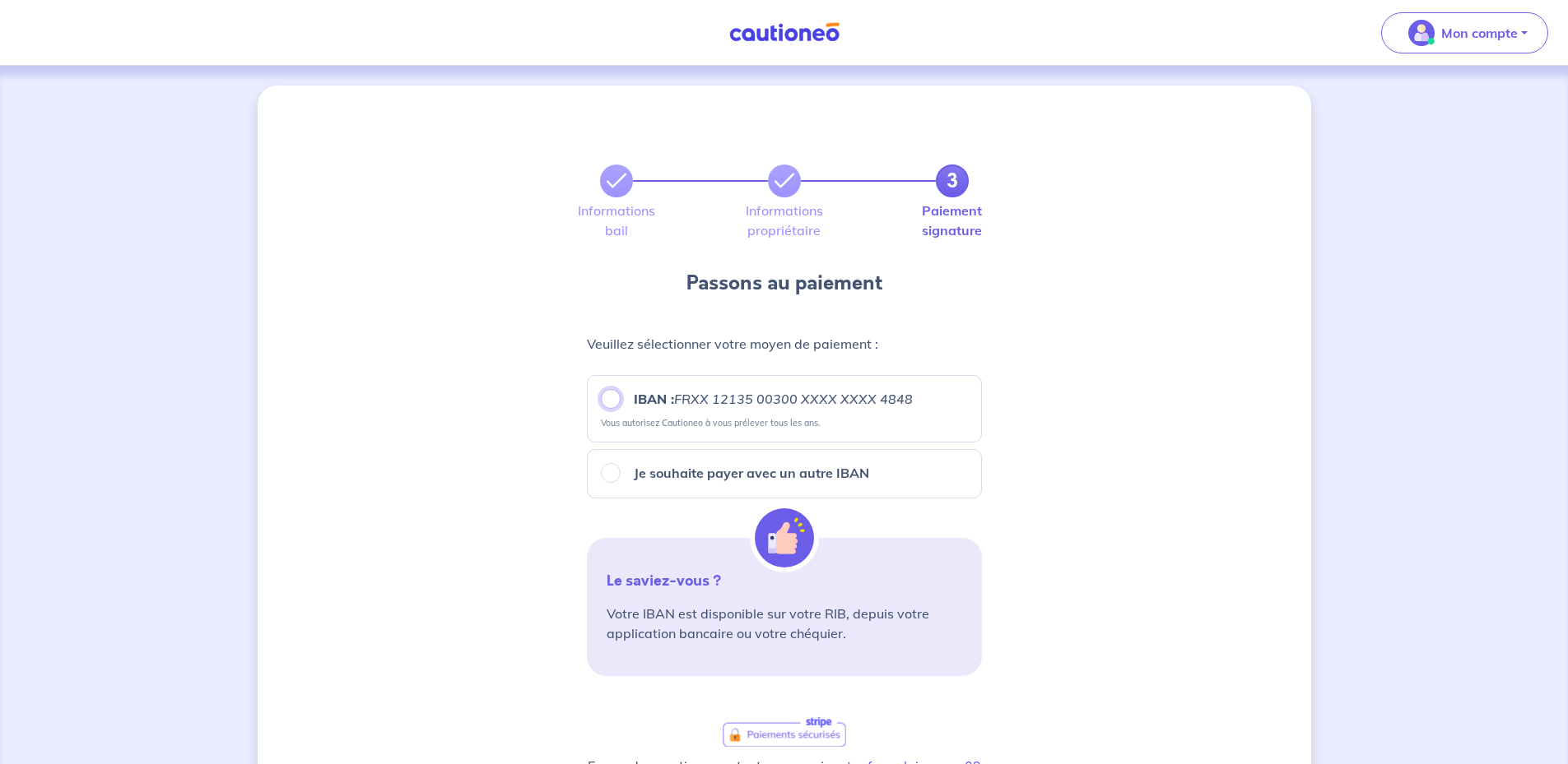
click at [610, 399] on input "IBAN : FRXX [FINANCIAL_ID] XXXX XXXX 4848" at bounding box center [610, 399] width 20 height 20
radio input "true"
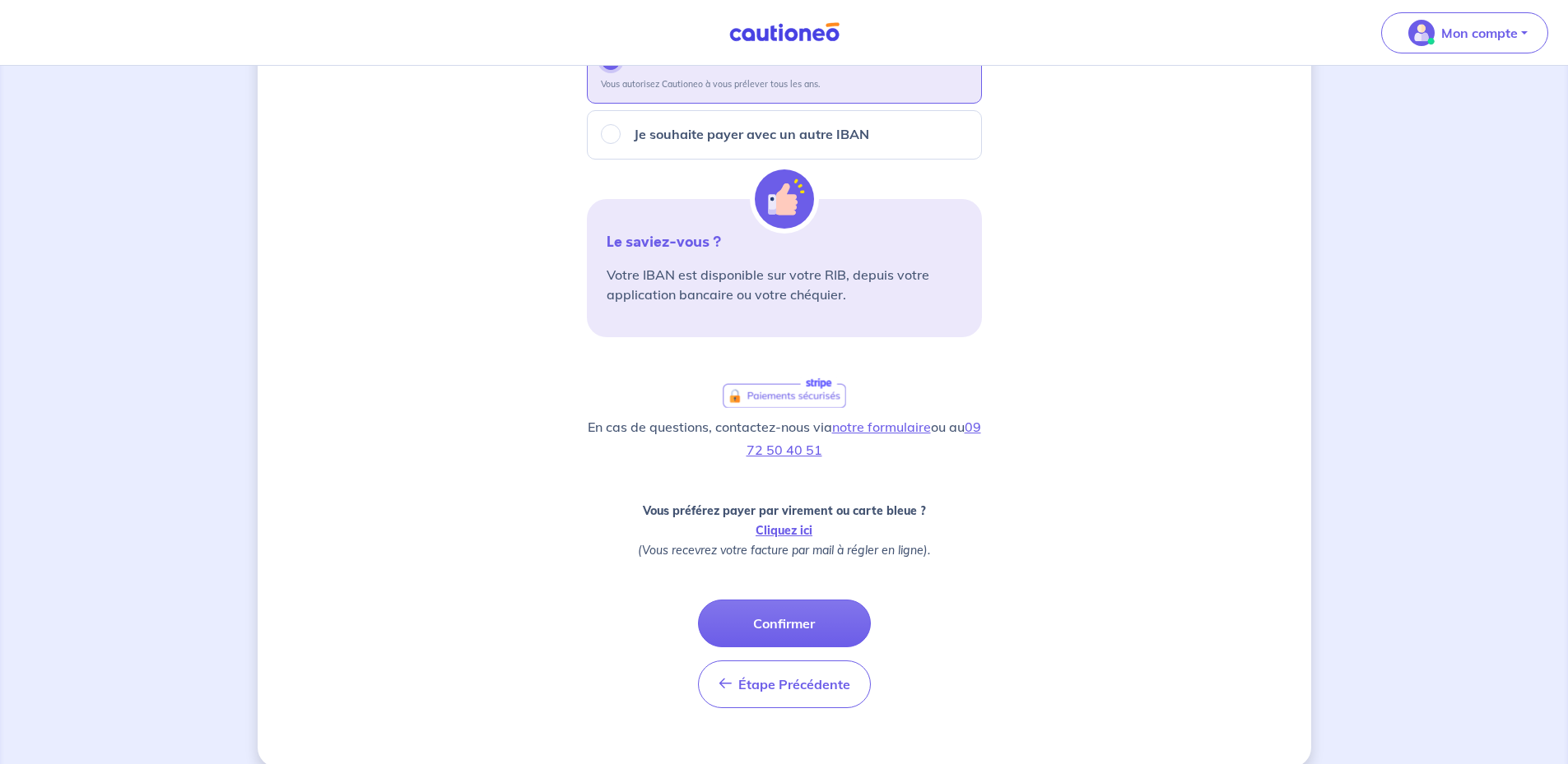
scroll to position [356, 0]
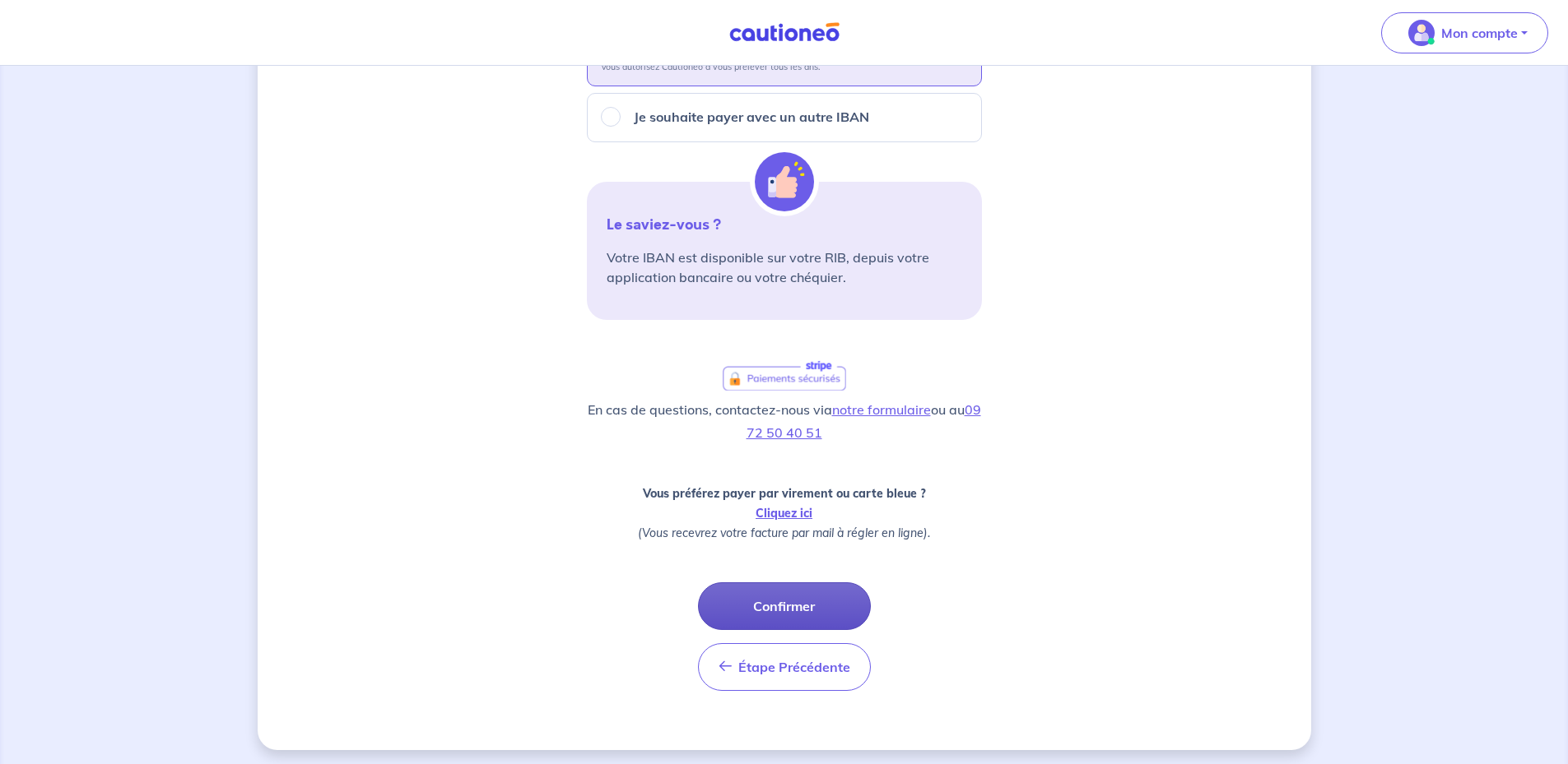
click at [788, 602] on button "Confirmer" at bounding box center [784, 606] width 172 height 48
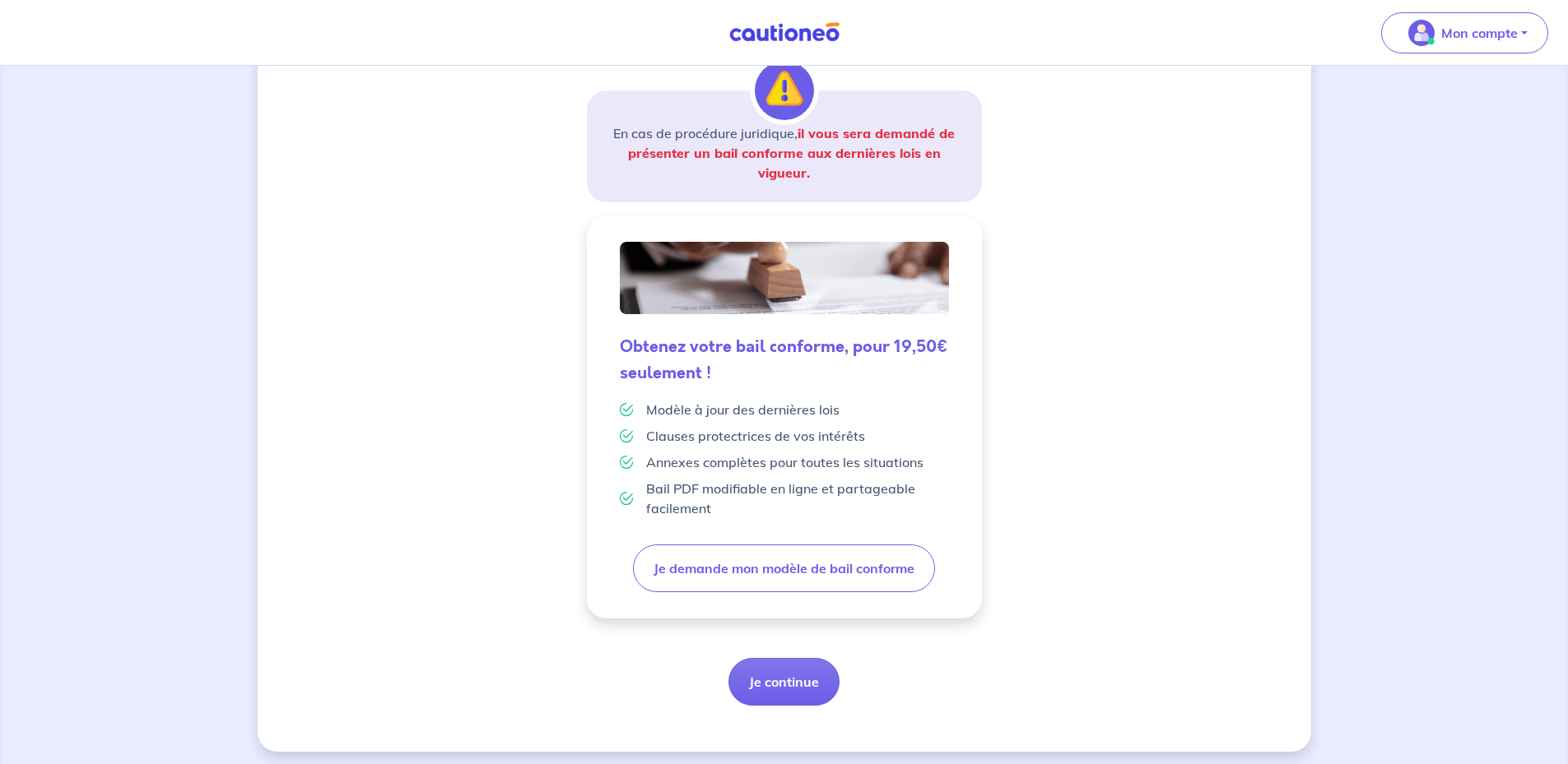
scroll to position [272, 0]
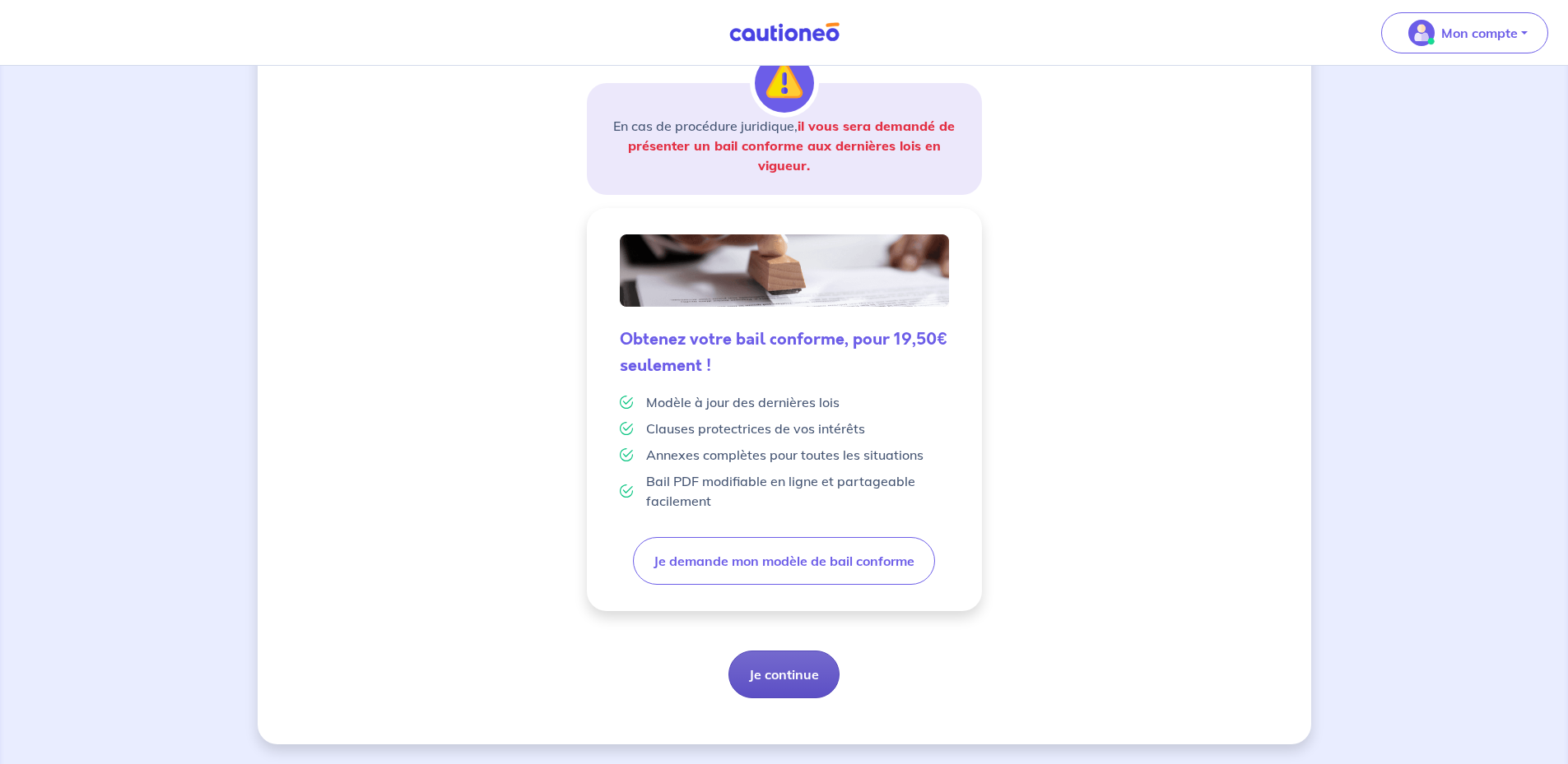
click at [793, 682] on button "Je continue" at bounding box center [784, 674] width 111 height 48
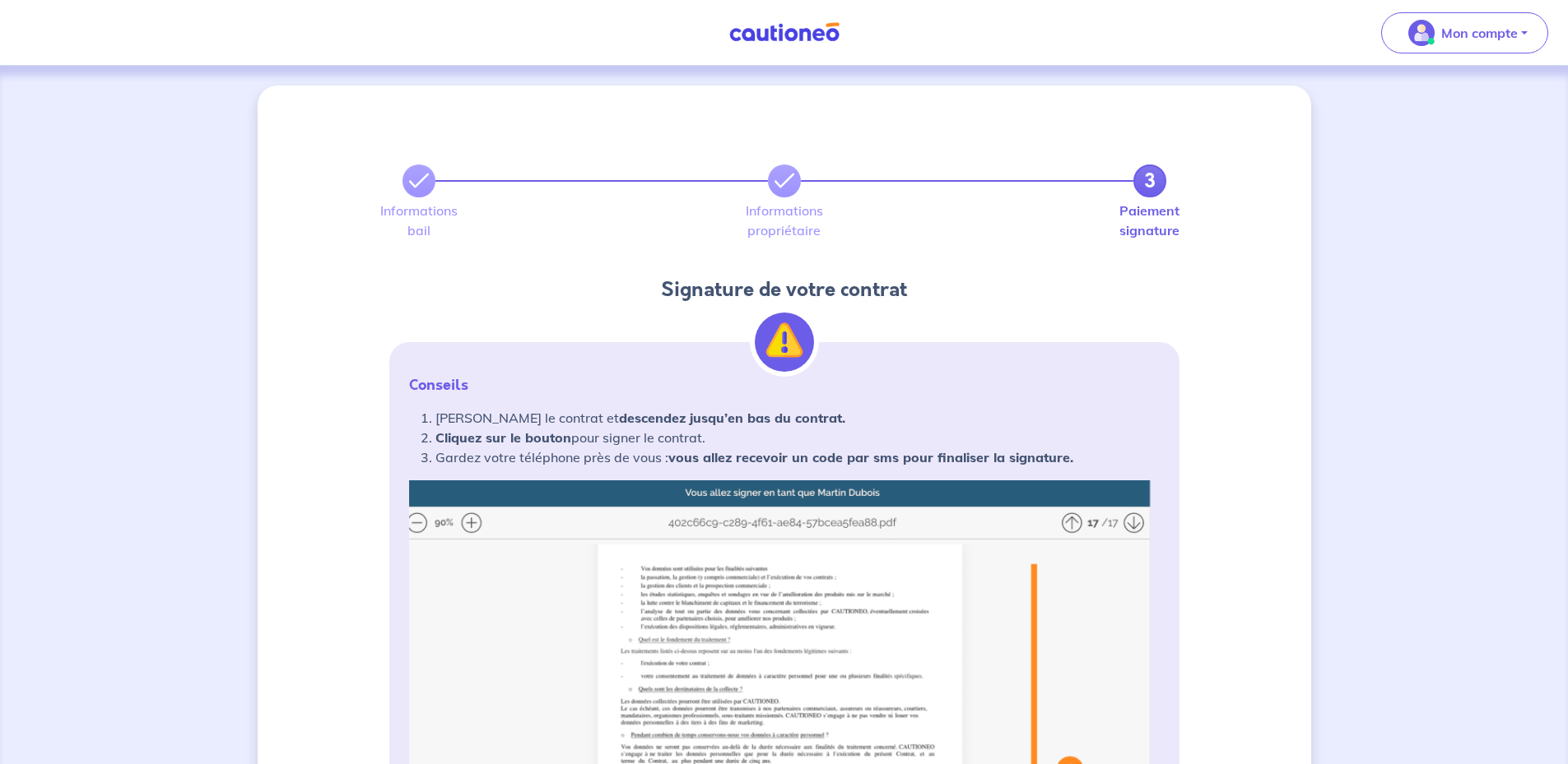
drag, startPoint x: 553, startPoint y: 246, endPoint x: 552, endPoint y: 233, distance: 13.0
click at [1491, 40] on p "Mon compte" at bounding box center [1479, 33] width 77 height 20
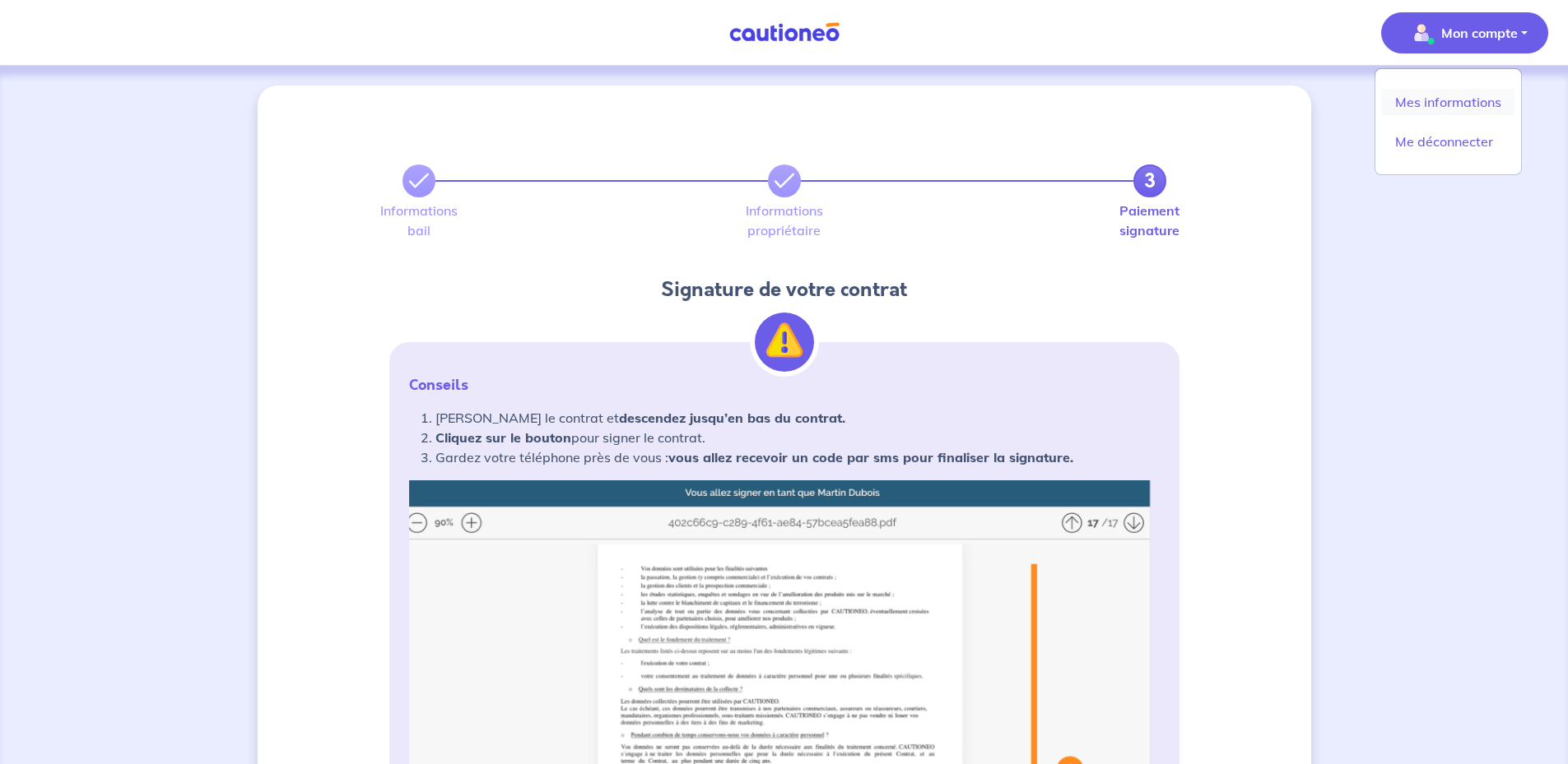
click at [1465, 102] on link "Mes informations" at bounding box center [1447, 102] width 132 height 26
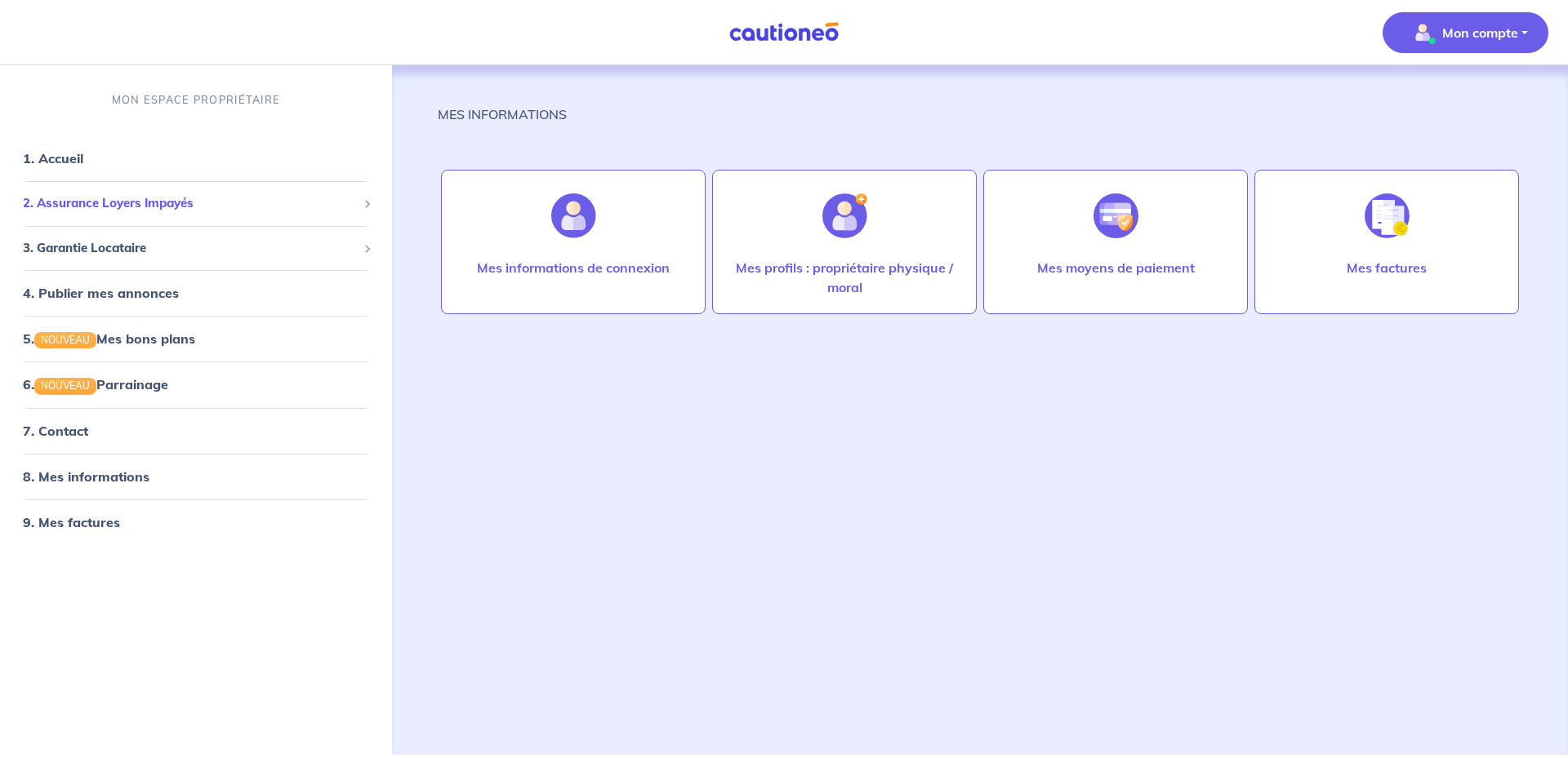
click at [121, 196] on span "2. Assurance Loyers Impayés" at bounding box center [190, 203] width 334 height 19
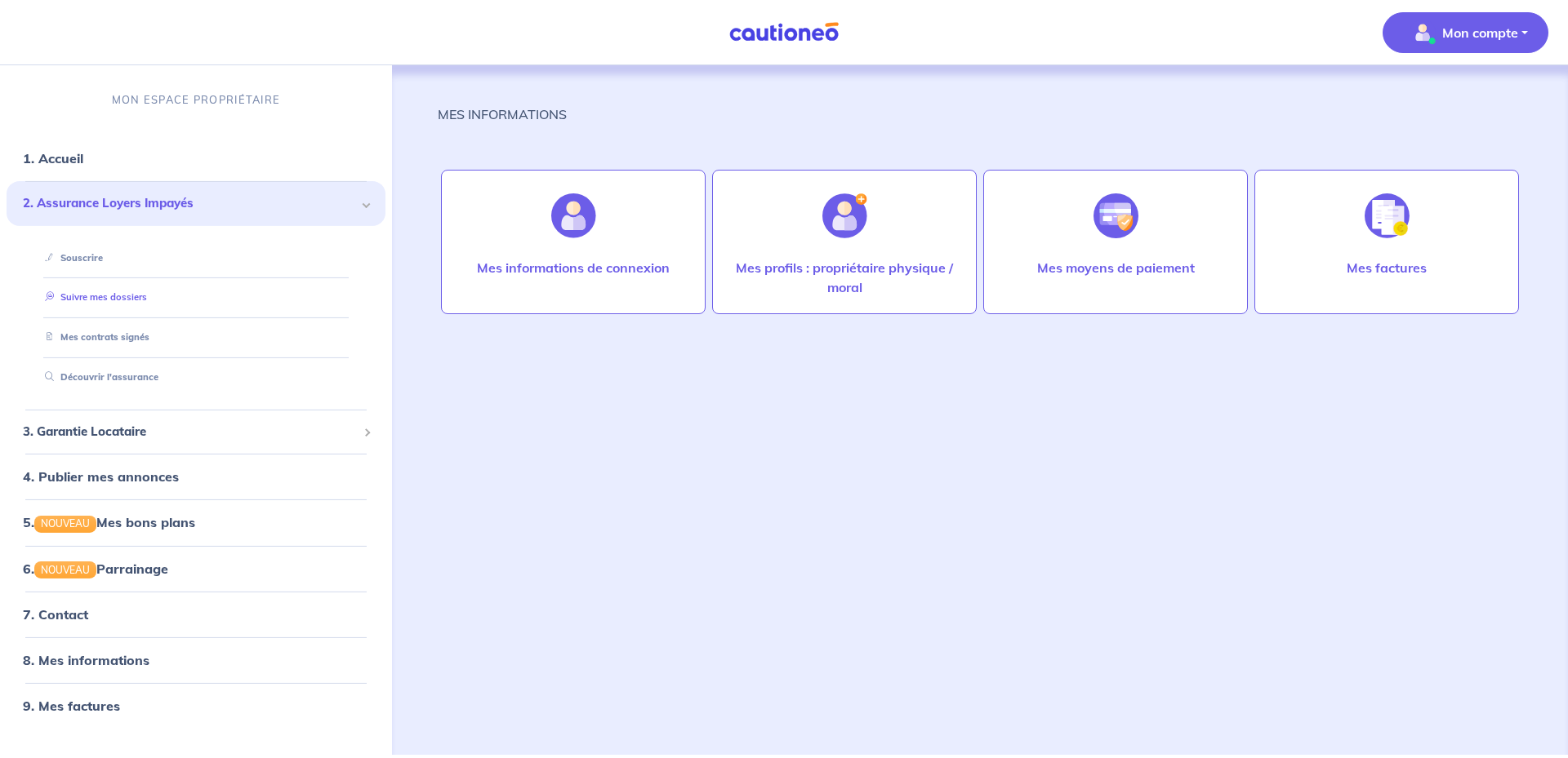
click at [111, 292] on link "Suivre mes dossiers" at bounding box center [92, 297] width 109 height 11
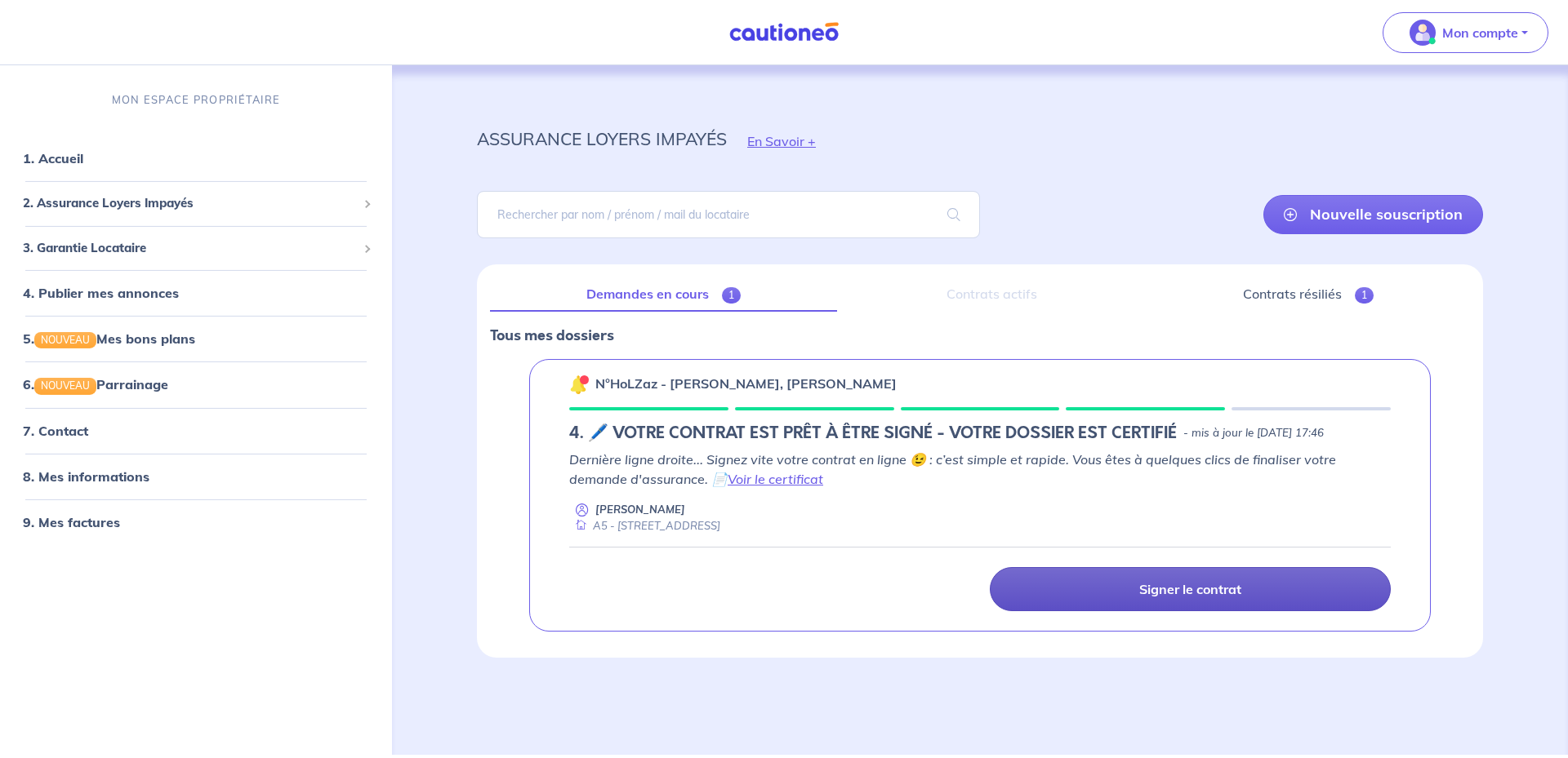
click at [1168, 589] on p "Signer le contrat" at bounding box center [1191, 590] width 102 height 17
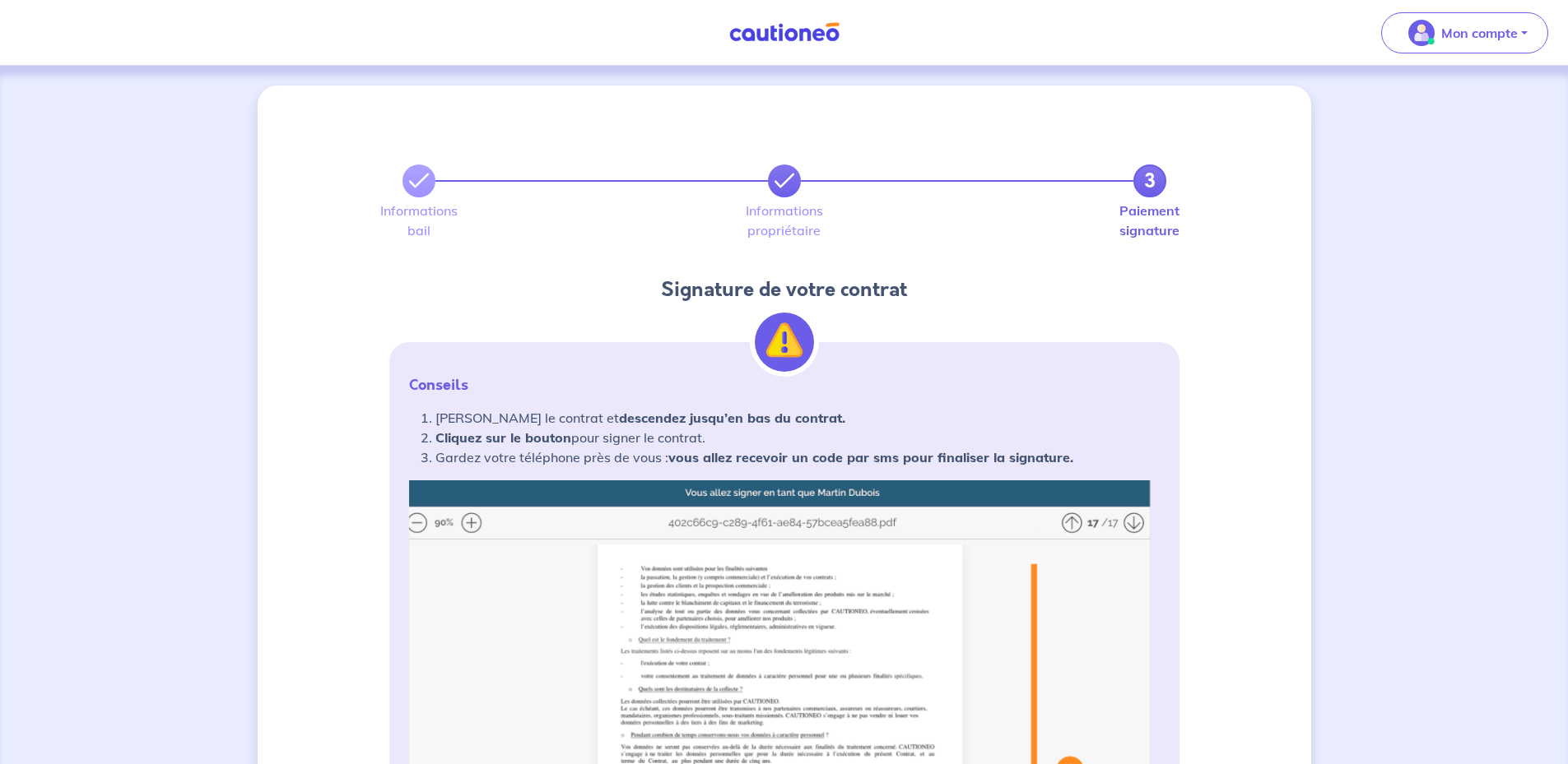
click at [790, 184] on icon at bounding box center [784, 181] width 20 height 20
click at [416, 179] on icon at bounding box center [419, 181] width 20 height 20
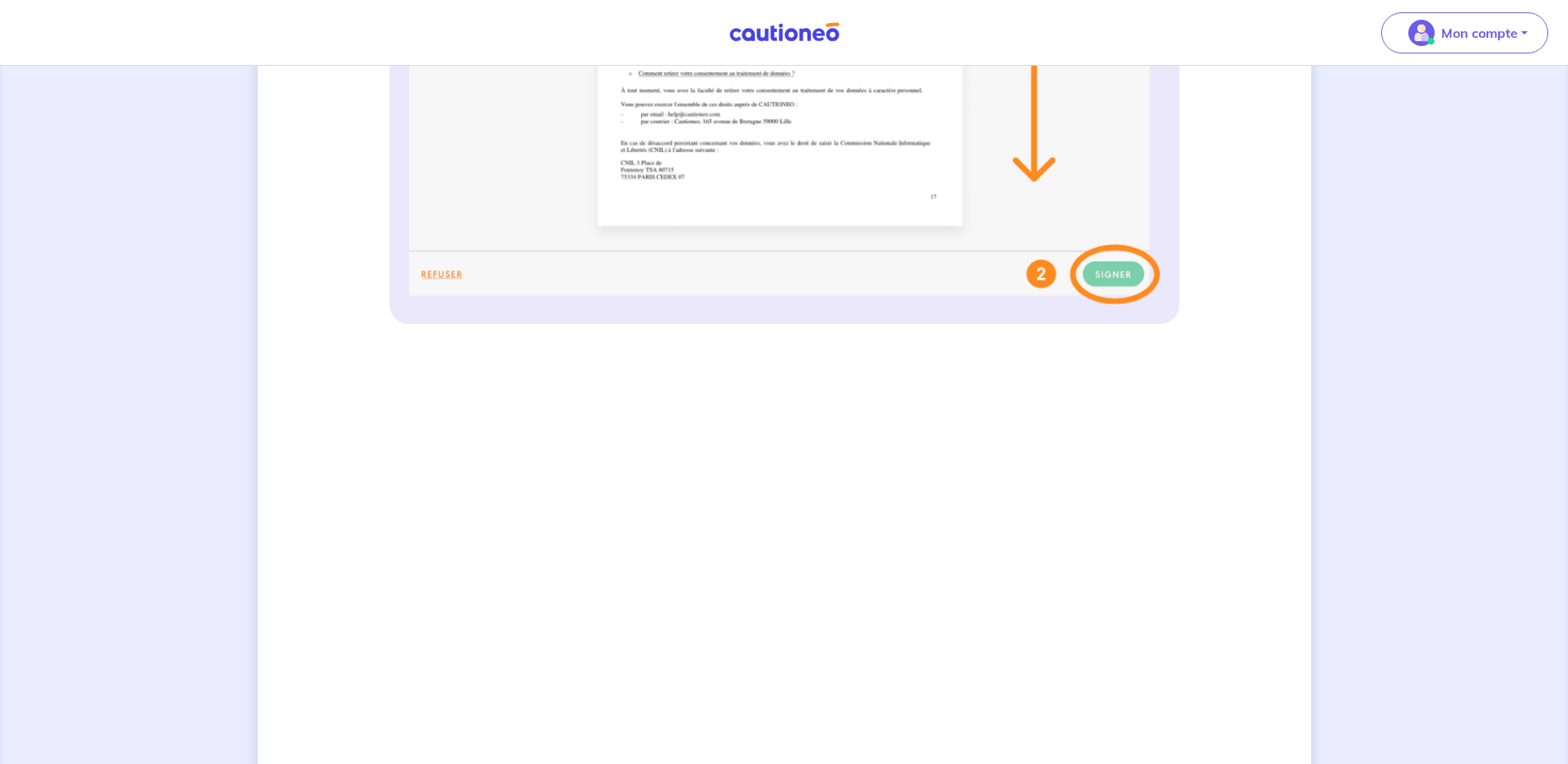
scroll to position [802, 0]
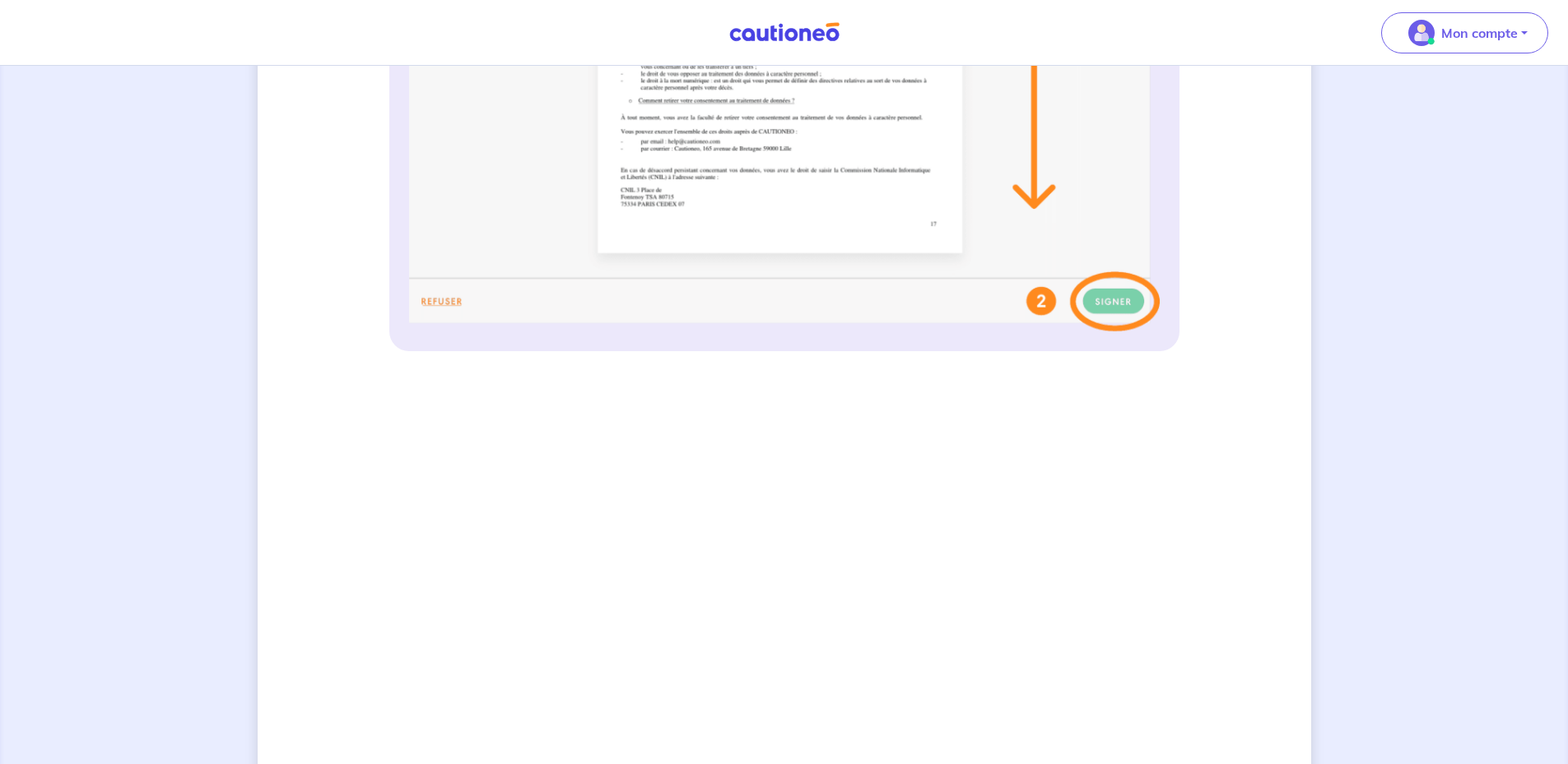
click at [1235, 457] on div "3 Informations bail Informations propriétaire Paiement signature Signature de v…" at bounding box center [784, 260] width 1054 height 1954
click at [1318, 478] on div "3 Informations bail Informations propriétaire Paiement signature Signature de v…" at bounding box center [784, 261] width 1568 height 1994
click at [1406, 527] on div "3 Informations bail Informations propriétaire Paiement signature Signature de v…" at bounding box center [784, 261] width 1568 height 1994
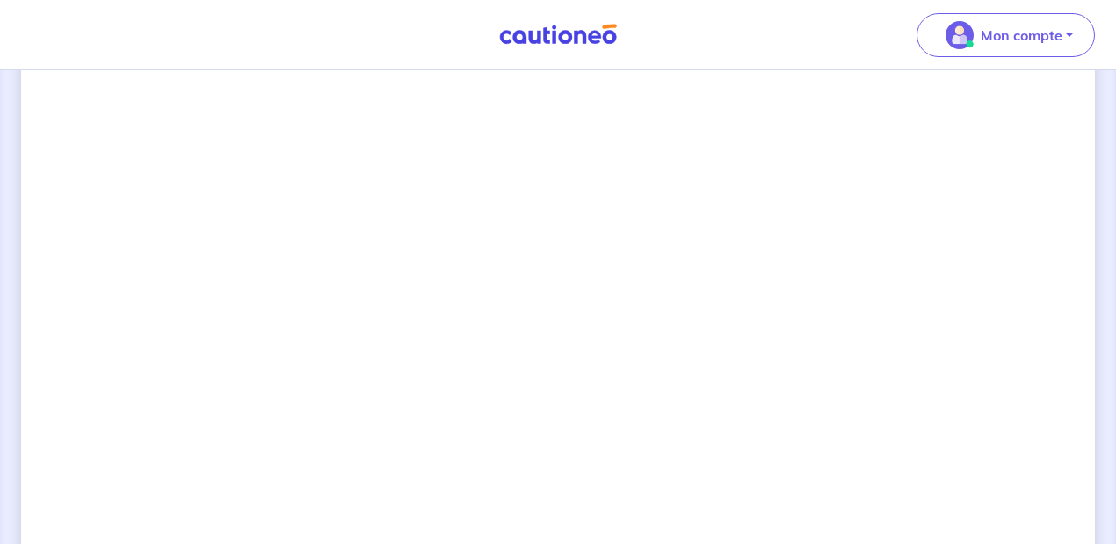
scroll to position [1208, 0]
drag, startPoint x: 1110, startPoint y: 332, endPoint x: 1103, endPoint y: 405, distance: 73.2
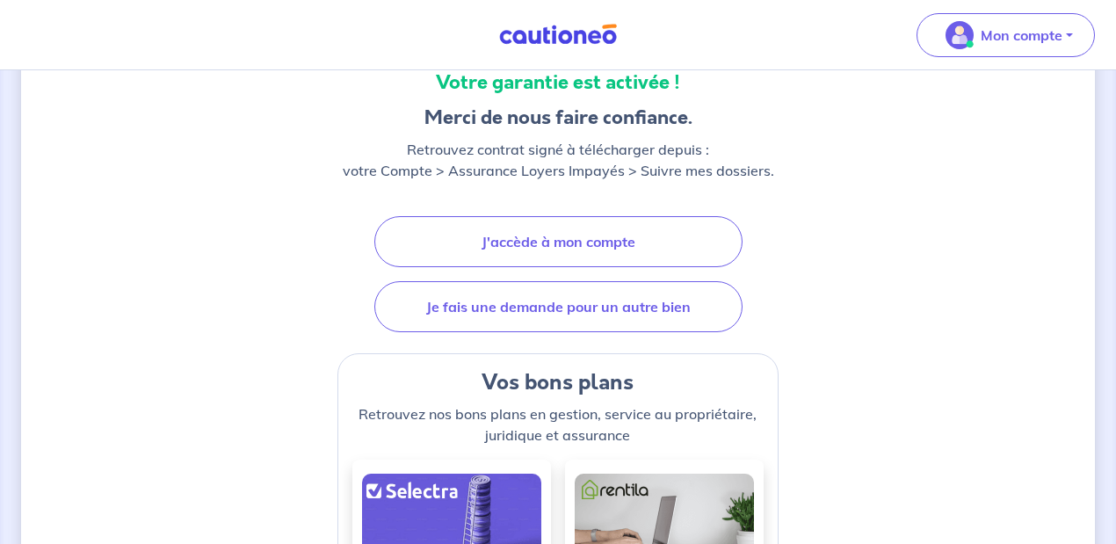
scroll to position [234, 0]
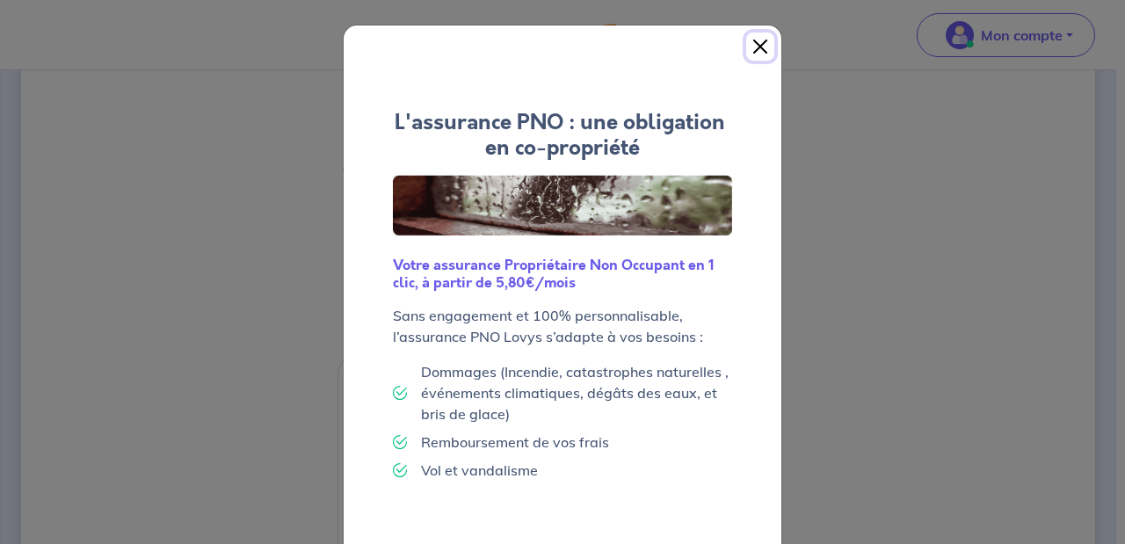
click at [753, 49] on button "Close" at bounding box center [760, 47] width 28 height 28
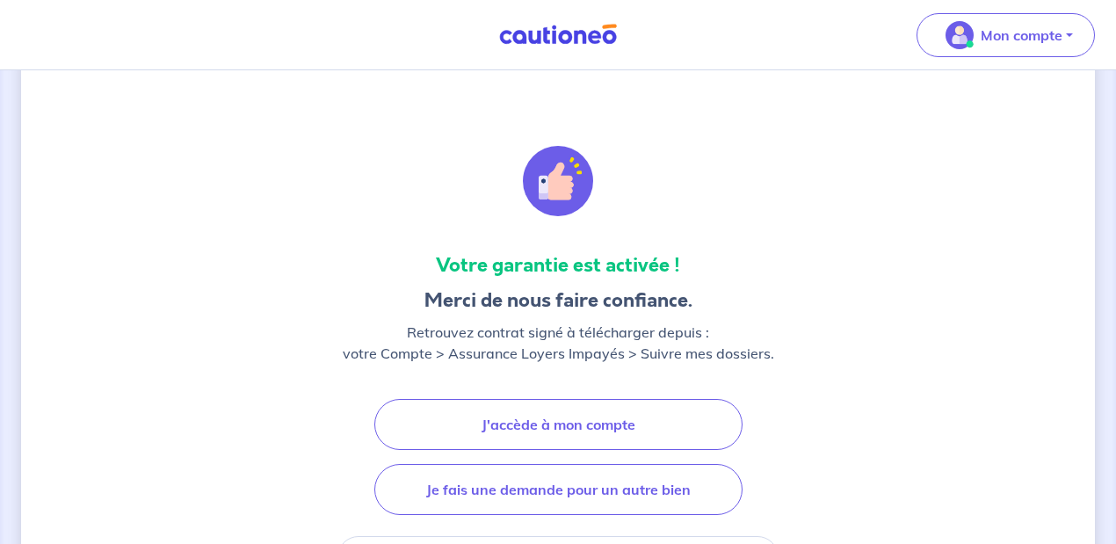
scroll to position [0, 0]
